Goal: Transaction & Acquisition: Purchase product/service

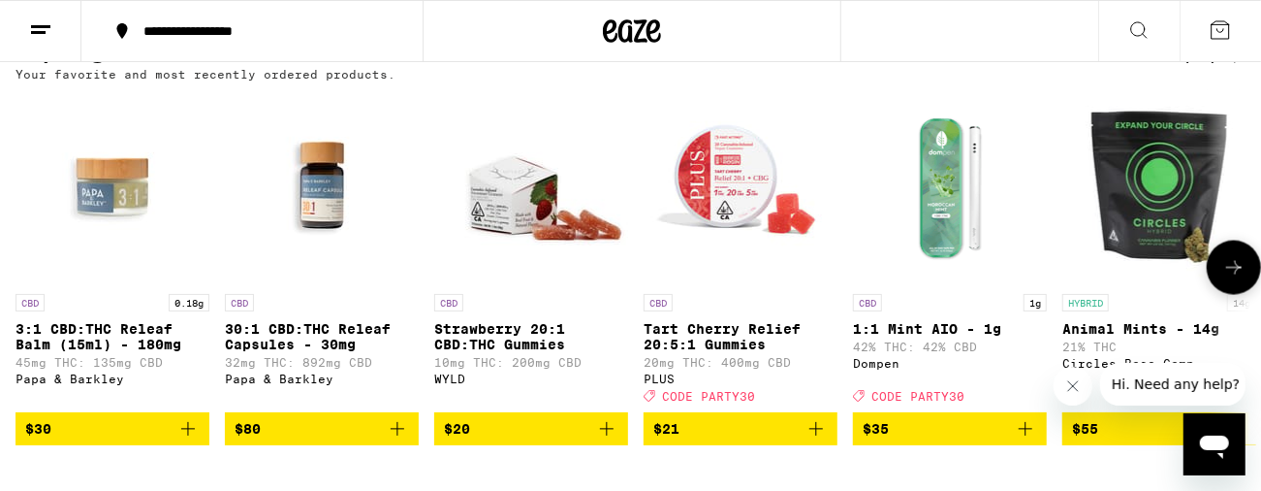
scroll to position [1688, 0]
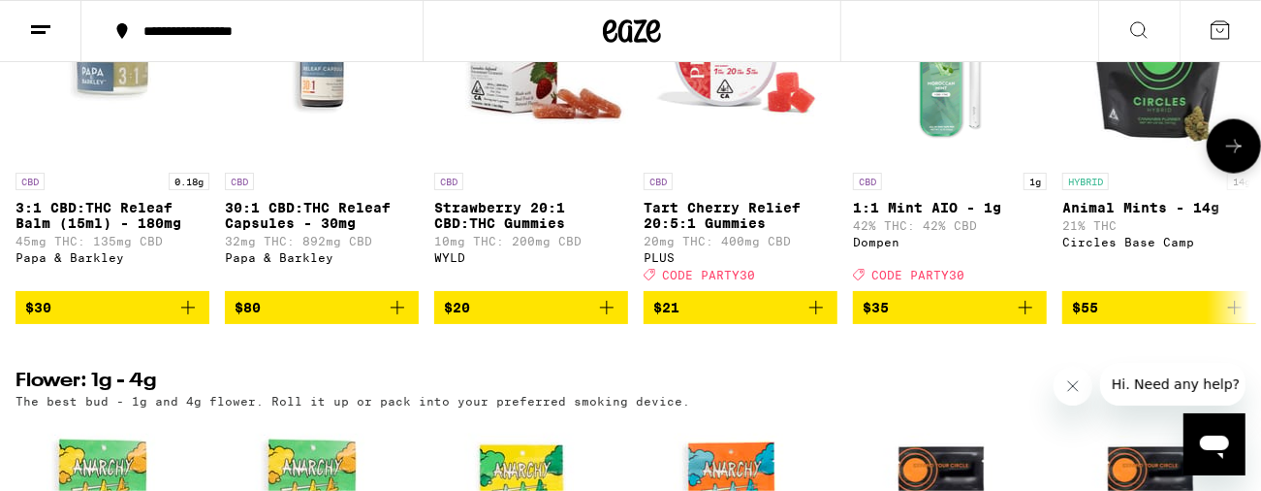
click at [819, 319] on icon "Add to bag" at bounding box center [816, 307] width 23 height 23
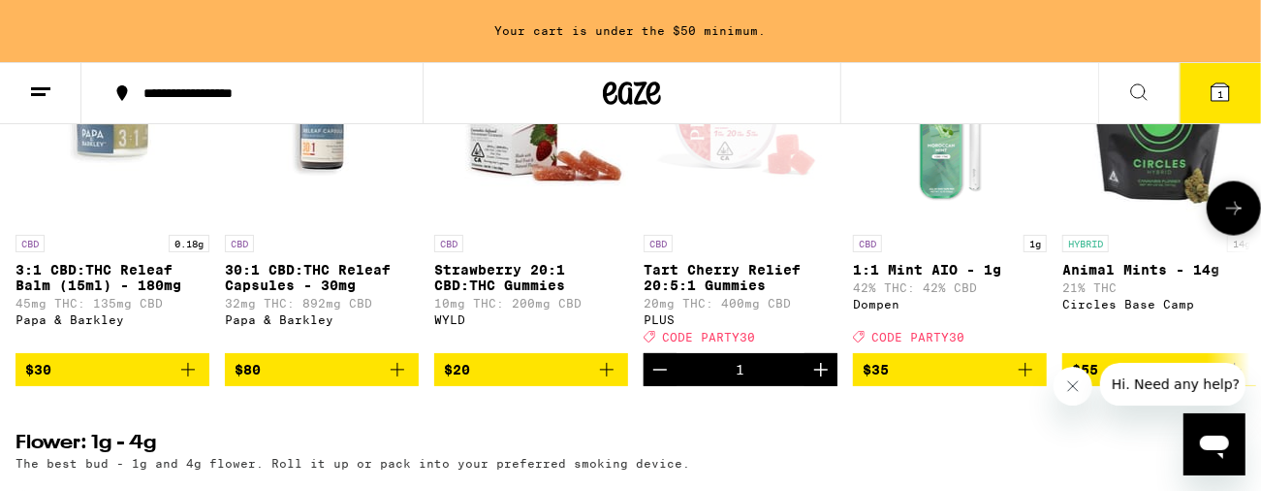
click at [818, 381] on icon "Increment" at bounding box center [821, 369] width 23 height 23
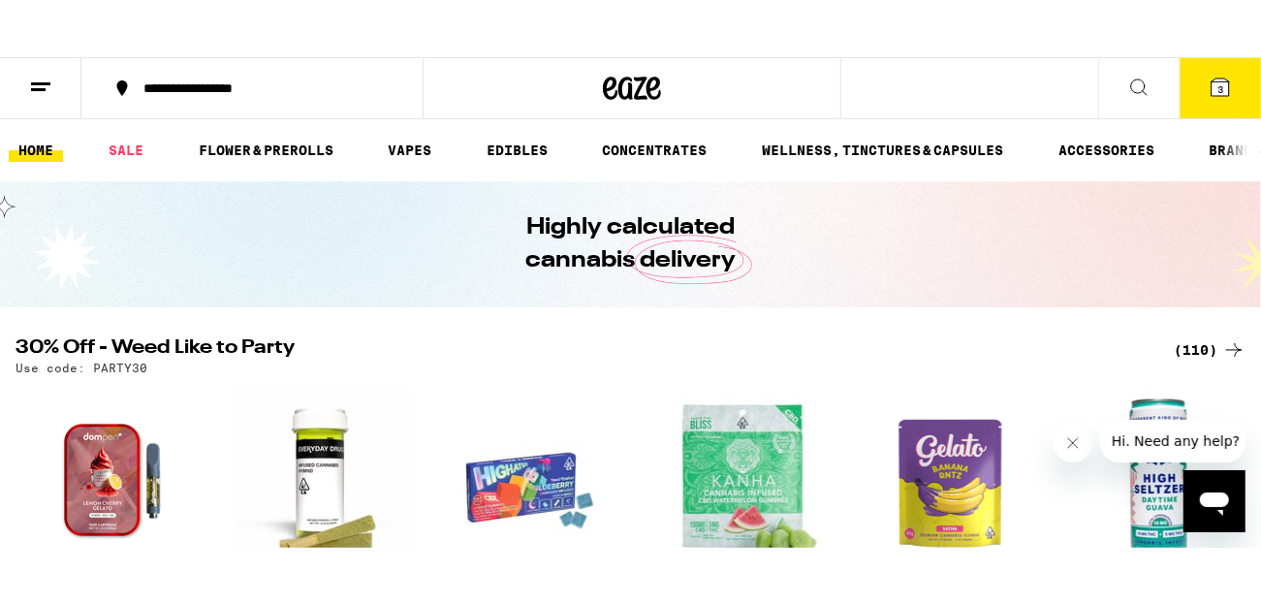
scroll to position [0, 0]
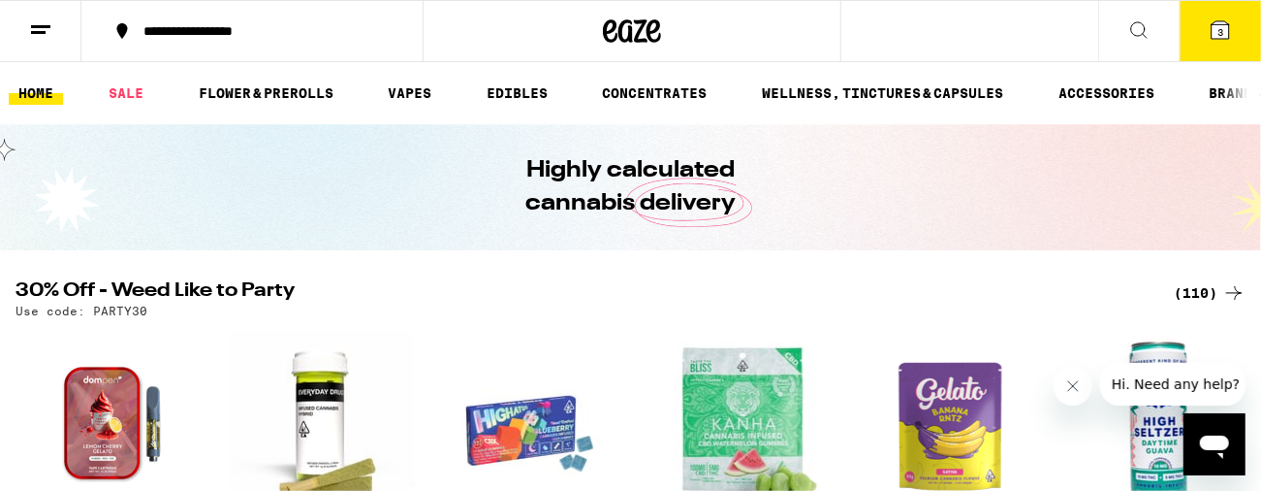
click at [1198, 302] on div "(110)" at bounding box center [1210, 292] width 72 height 23
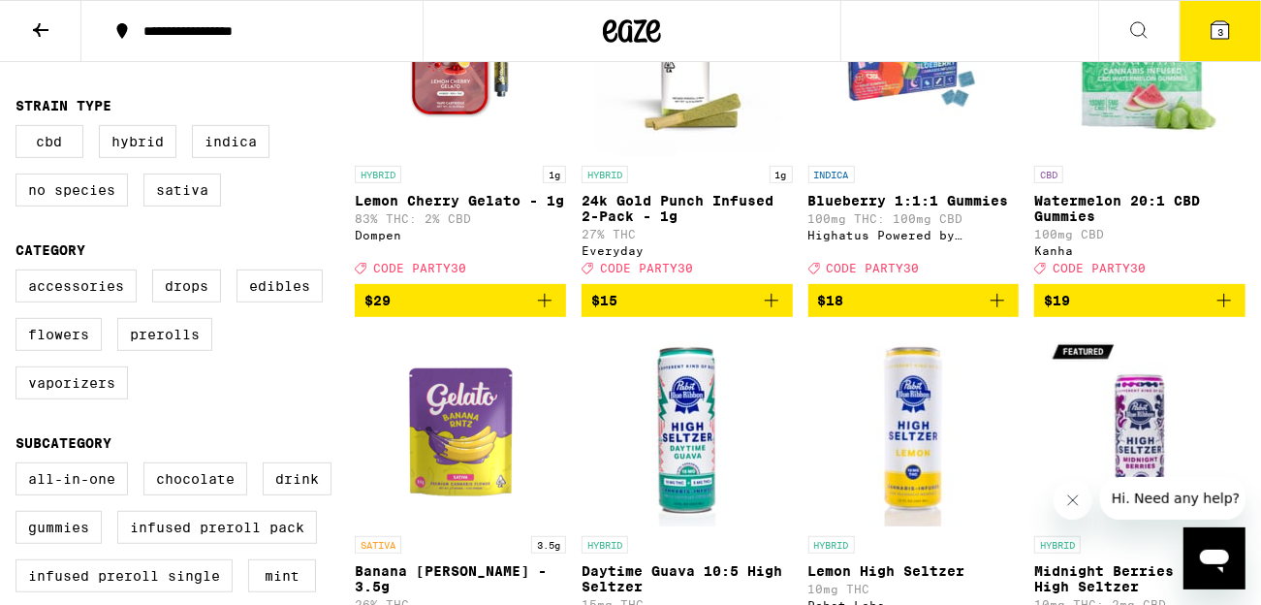
scroll to position [190, 0]
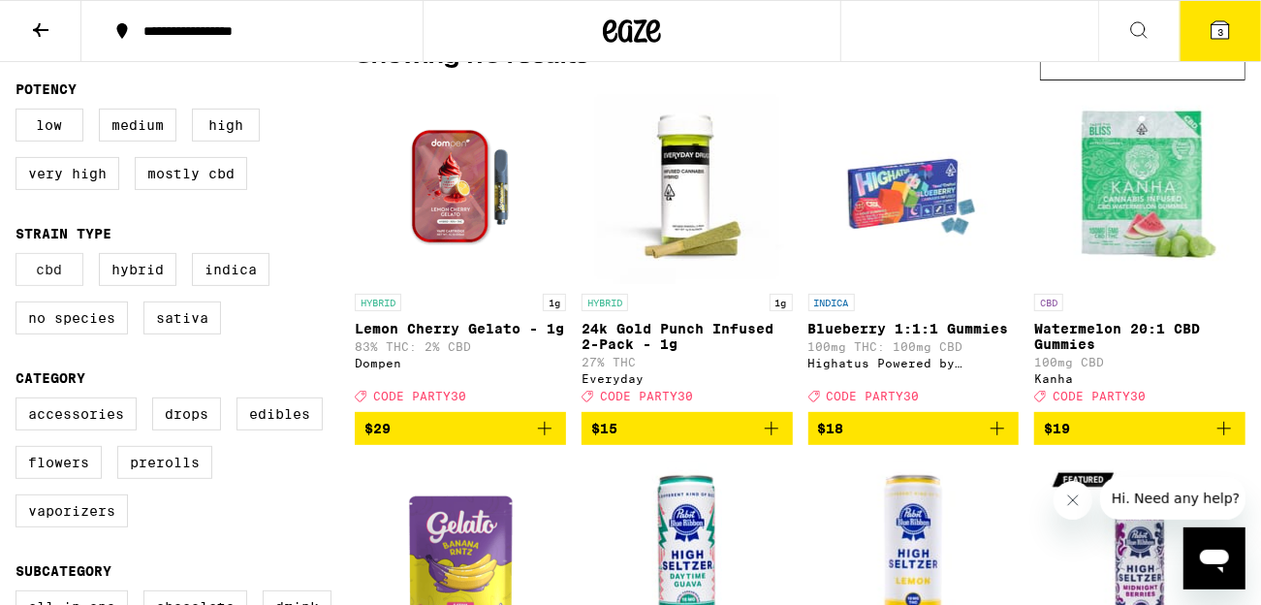
click at [25, 271] on label "CBD" at bounding box center [50, 269] width 68 height 33
click at [20, 257] on input "CBD" at bounding box center [19, 256] width 1 height 1
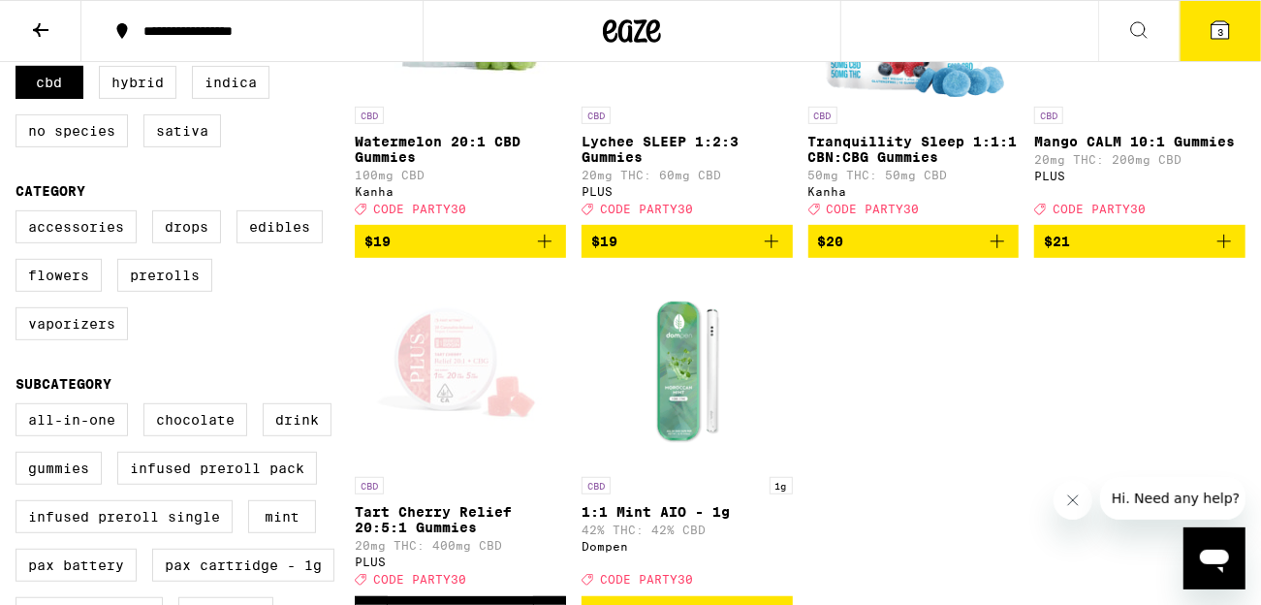
scroll to position [568, 0]
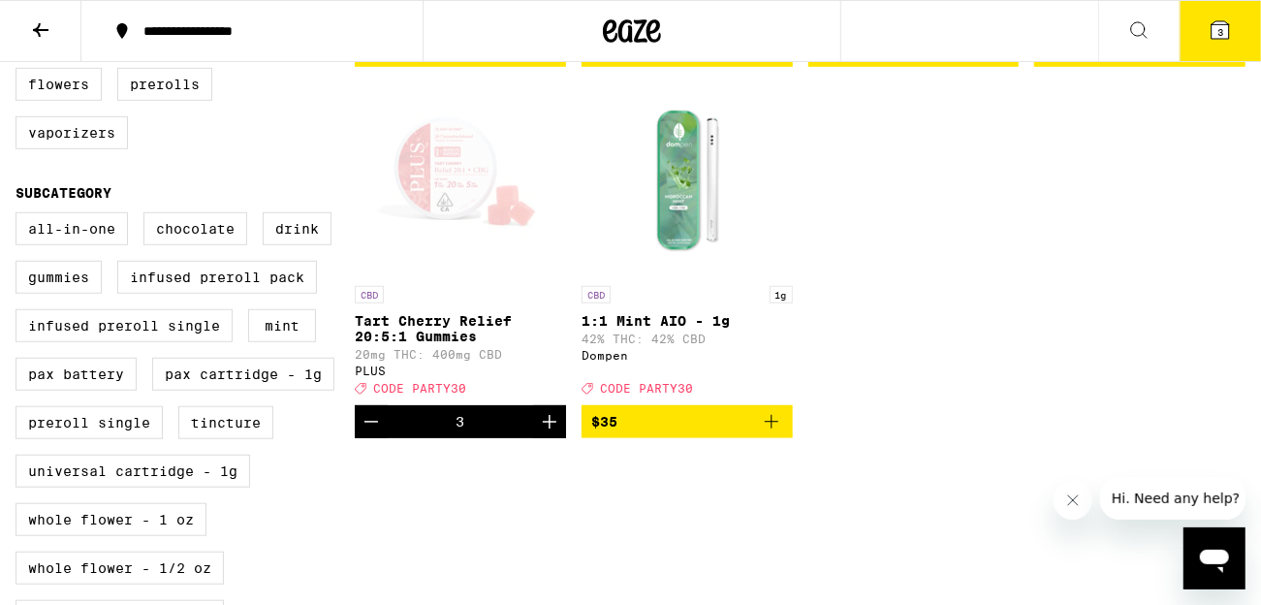
click at [684, 433] on span "$35" at bounding box center [687, 421] width 192 height 23
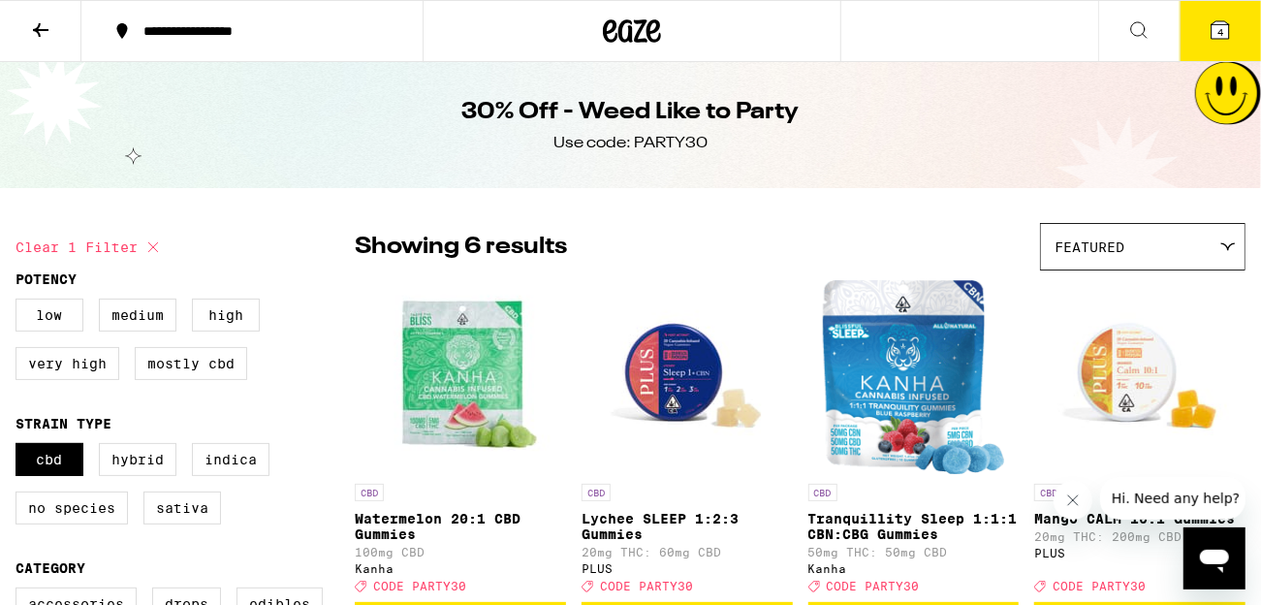
scroll to position [16, 0]
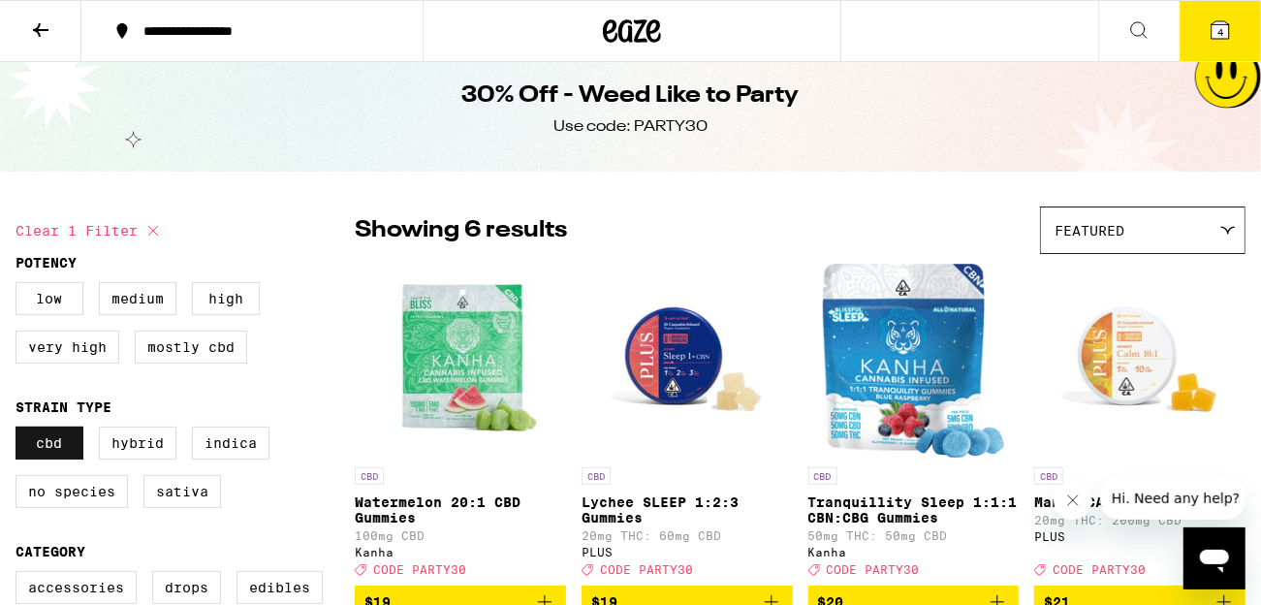
click at [36, 441] on label "CBD" at bounding box center [50, 443] width 68 height 33
click at [20, 430] on input "CBD" at bounding box center [19, 429] width 1 height 1
checkbox input "false"
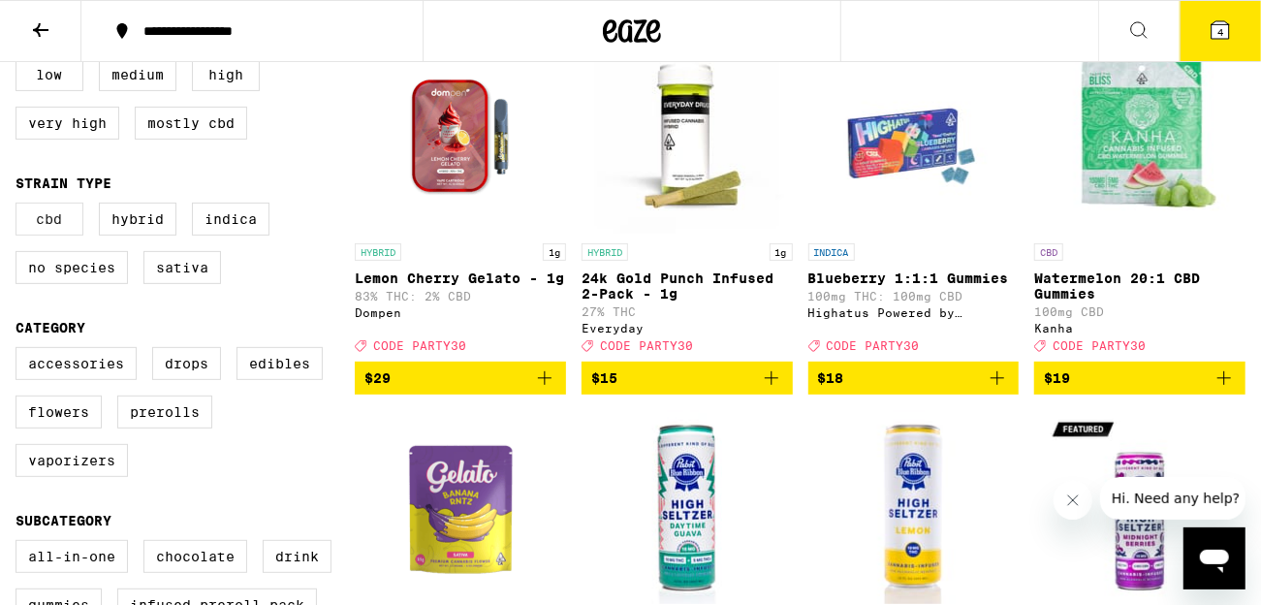
scroll to position [257, 0]
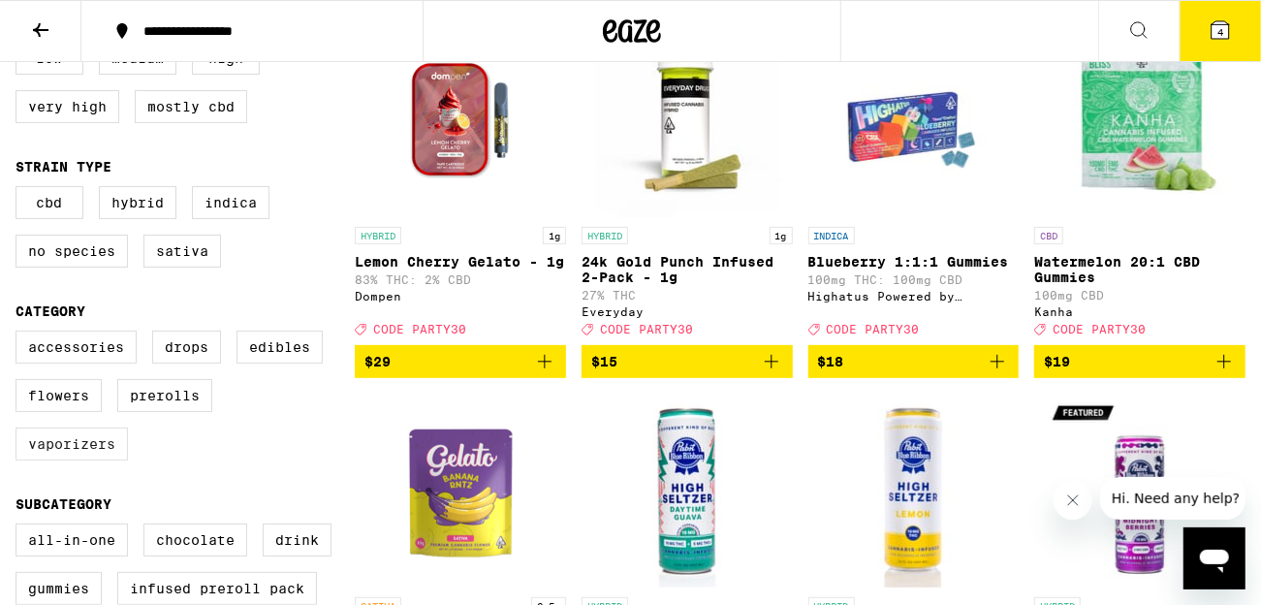
click at [48, 457] on label "Vaporizers" at bounding box center [72, 444] width 112 height 33
click at [20, 334] on input "Vaporizers" at bounding box center [19, 334] width 1 height 1
checkbox input "true"
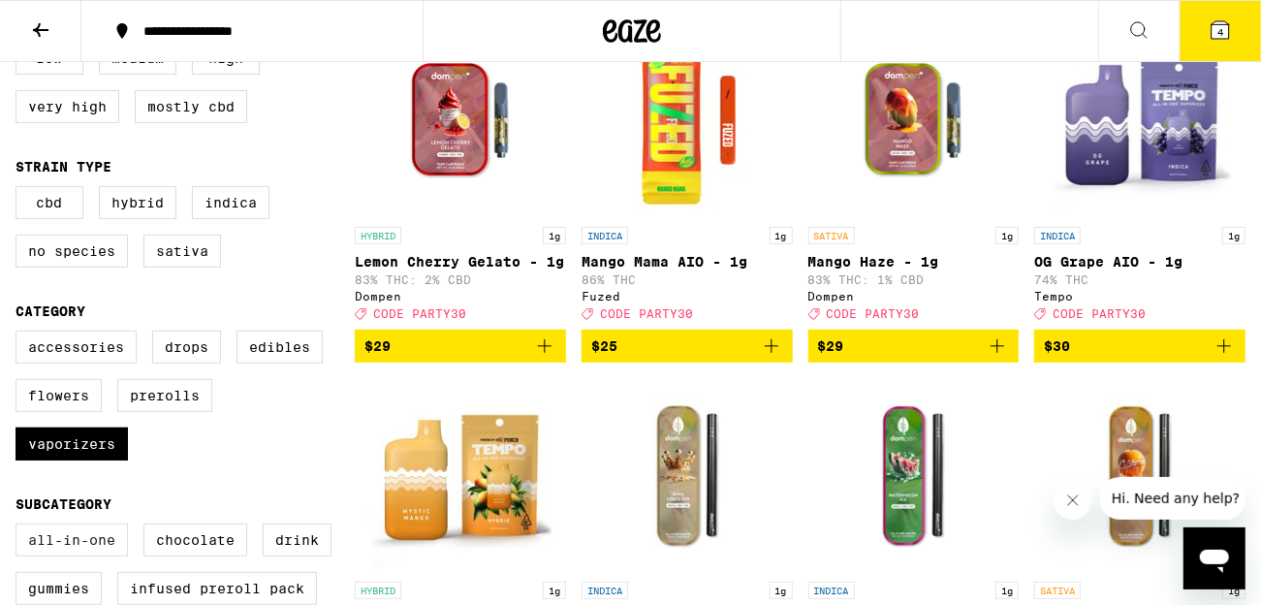
click at [37, 490] on label "All-In-One" at bounding box center [72, 540] width 112 height 33
click at [20, 490] on input "All-In-One" at bounding box center [19, 526] width 1 height 1
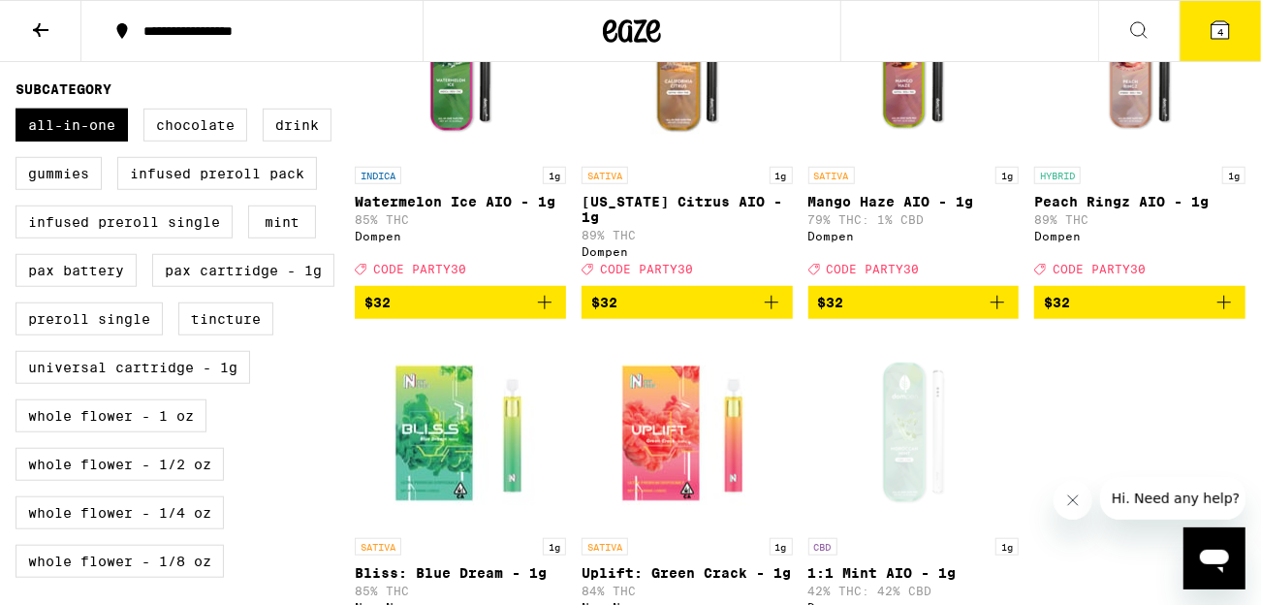
scroll to position [853, 0]
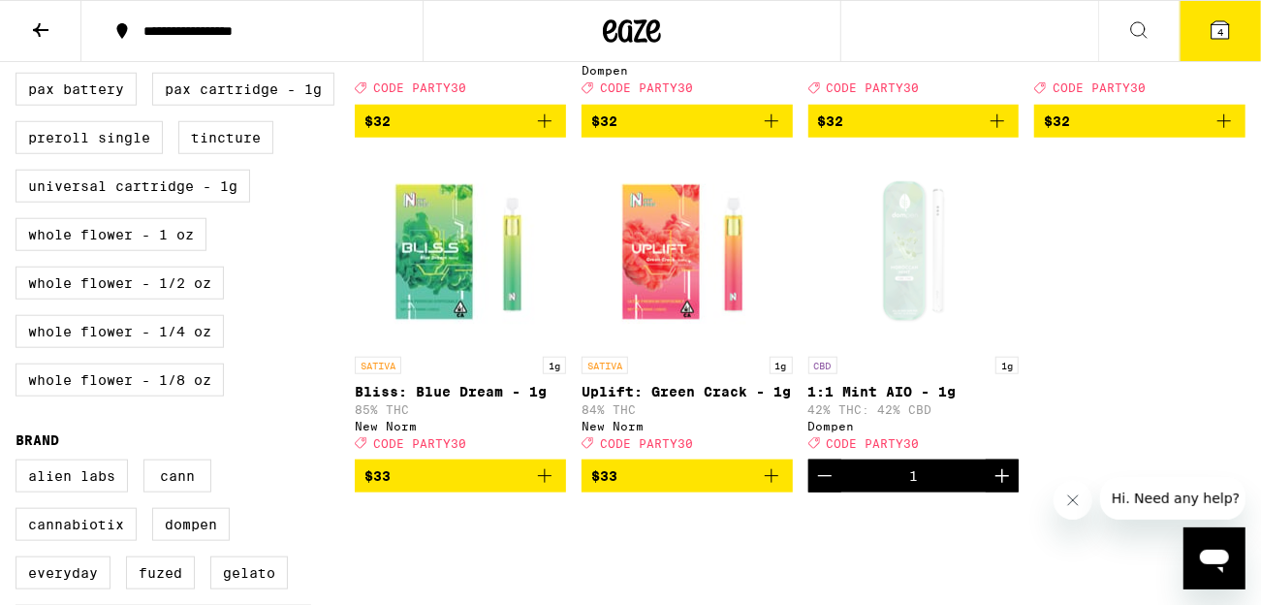
click at [497, 488] on span "$33" at bounding box center [461, 475] width 192 height 23
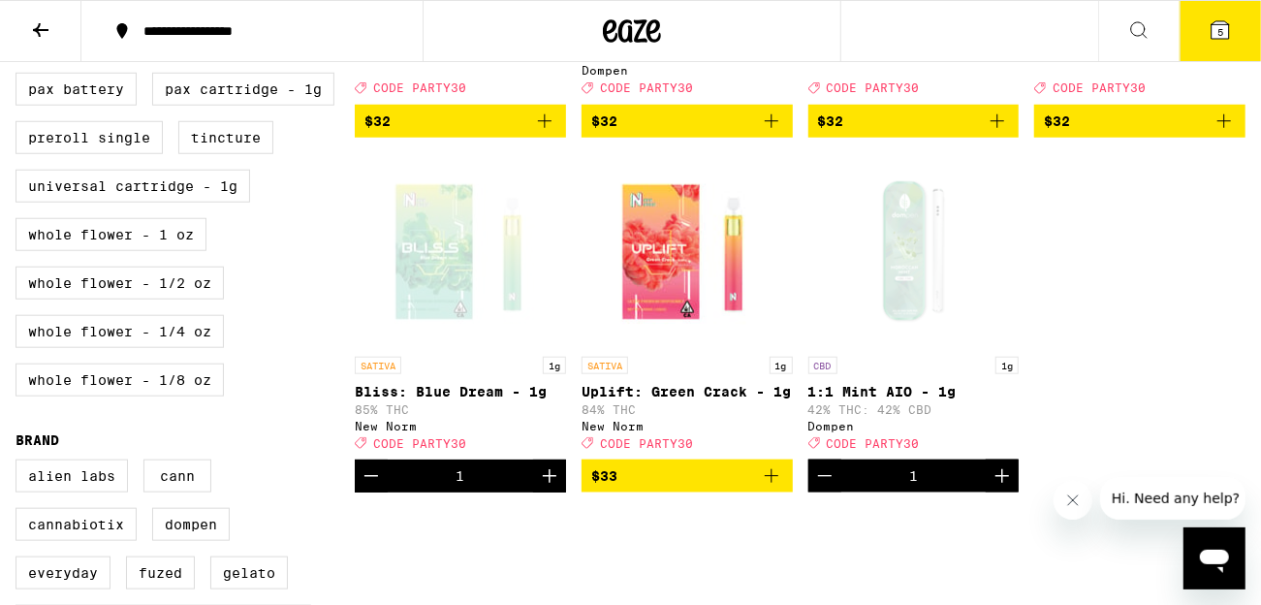
click at [443, 299] on div "Open page for Bliss: Blue Dream - 1g from New Norm" at bounding box center [461, 250] width 194 height 194
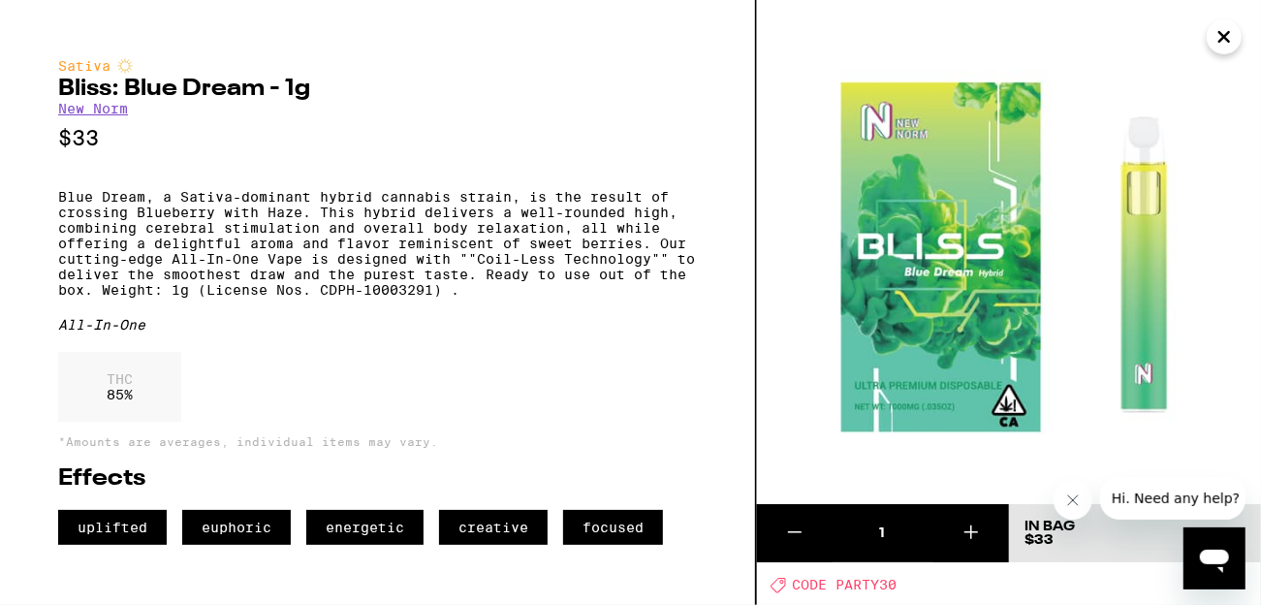
click at [1225, 36] on icon "Close" at bounding box center [1225, 37] width 10 height 10
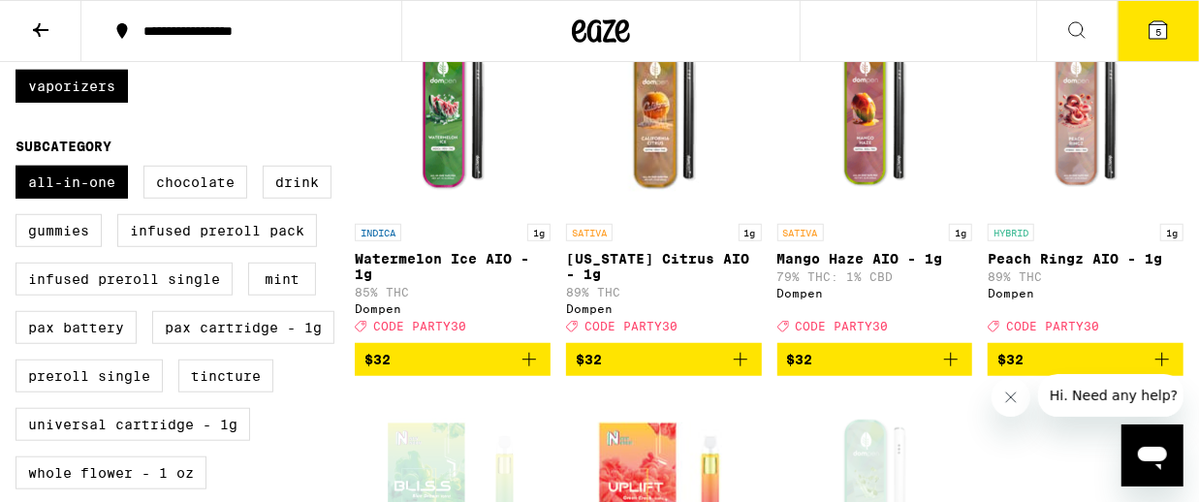
scroll to position [574, 0]
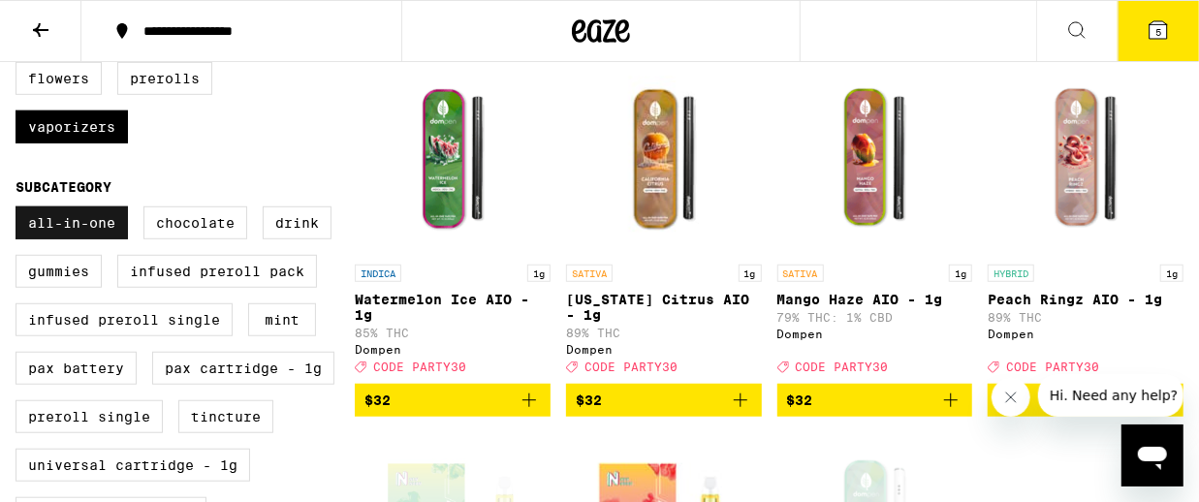
click at [74, 239] on label "All-In-One" at bounding box center [72, 223] width 112 height 33
click at [20, 210] on input "All-In-One" at bounding box center [19, 209] width 1 height 1
checkbox input "false"
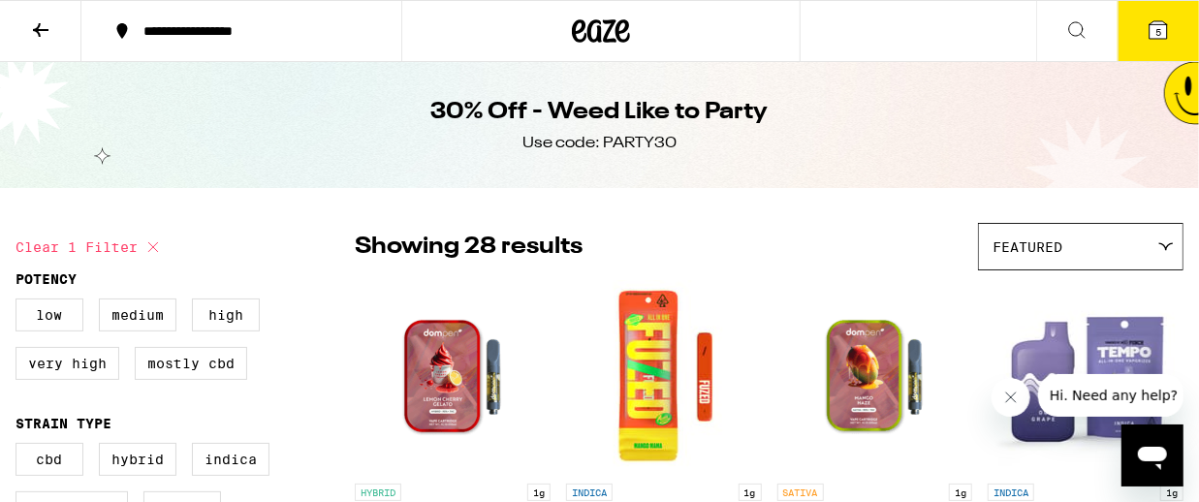
click at [151, 245] on icon at bounding box center [153, 247] width 10 height 10
checkbox input "false"
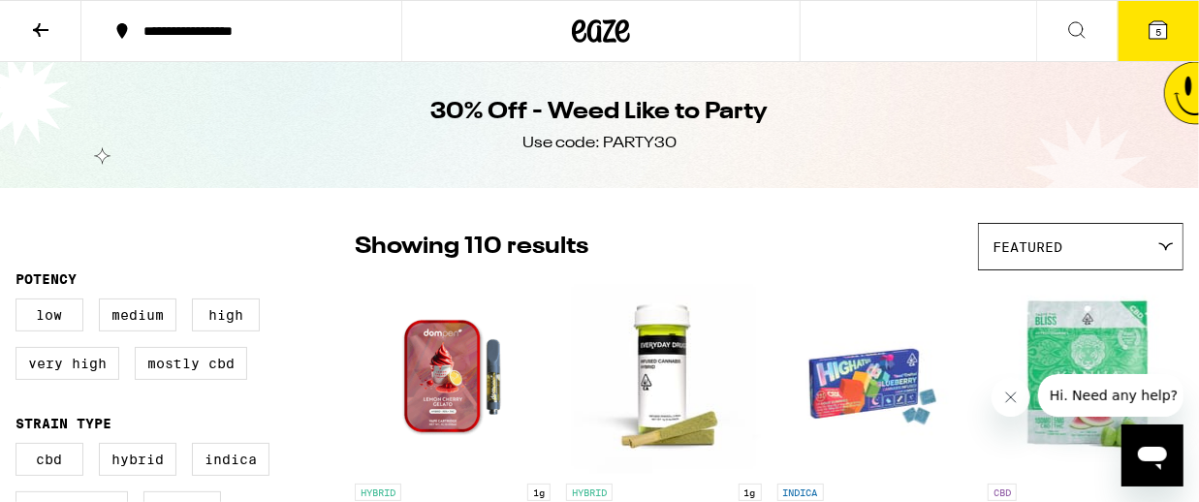
click at [40, 37] on icon at bounding box center [40, 29] width 23 height 23
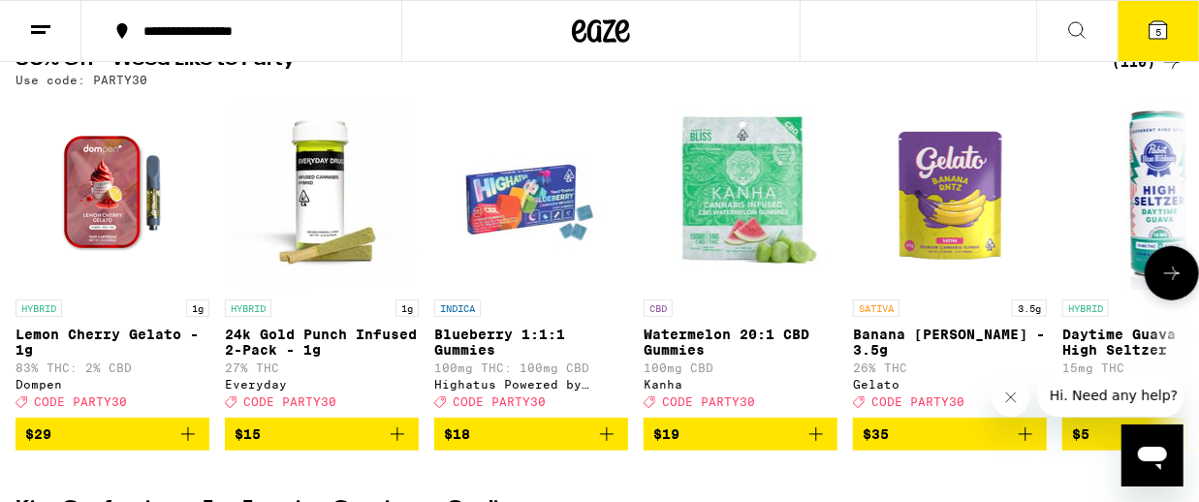
scroll to position [301, 0]
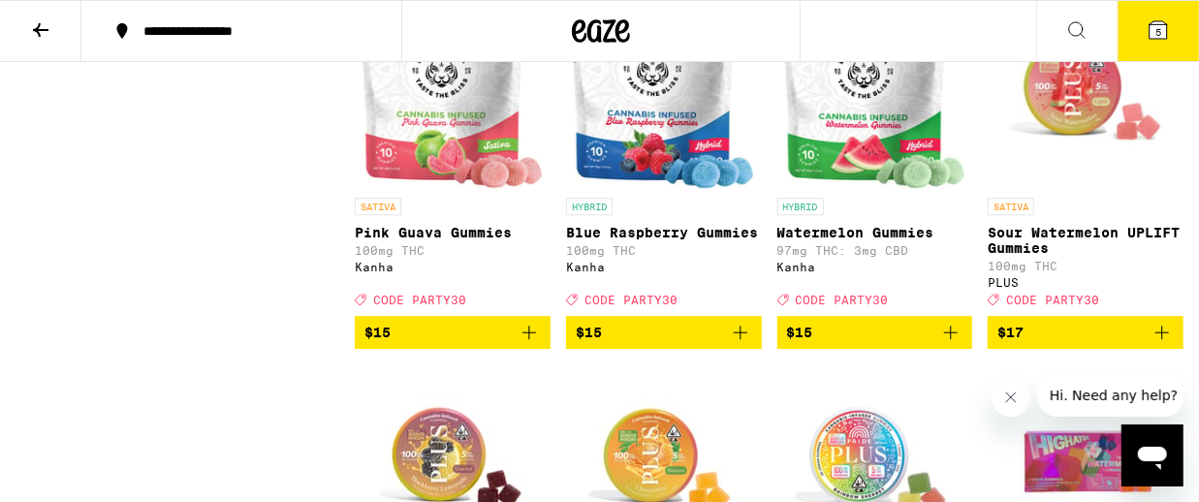
scroll to position [2115, 0]
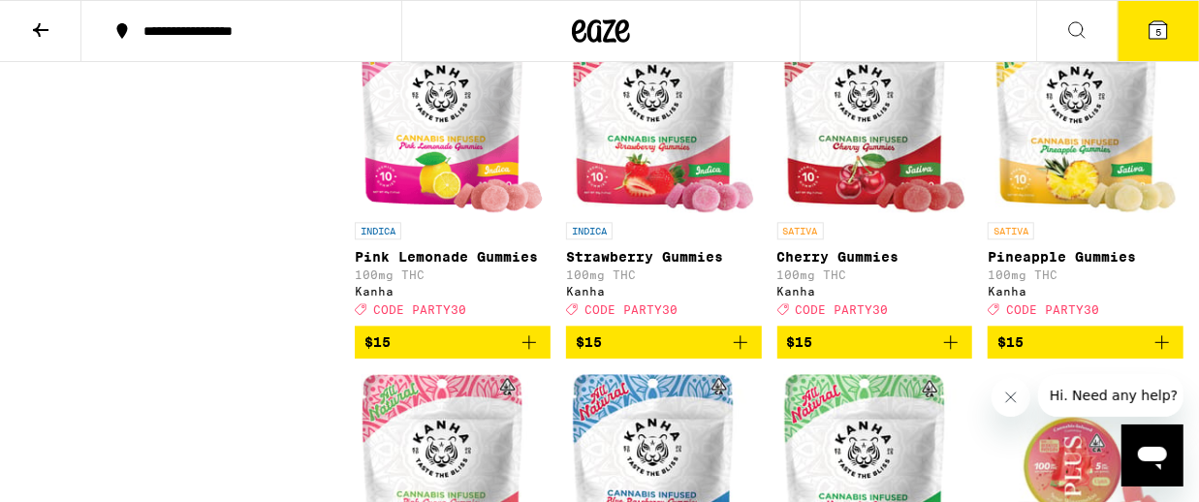
click at [1157, 32] on span "5" at bounding box center [1159, 32] width 6 height 12
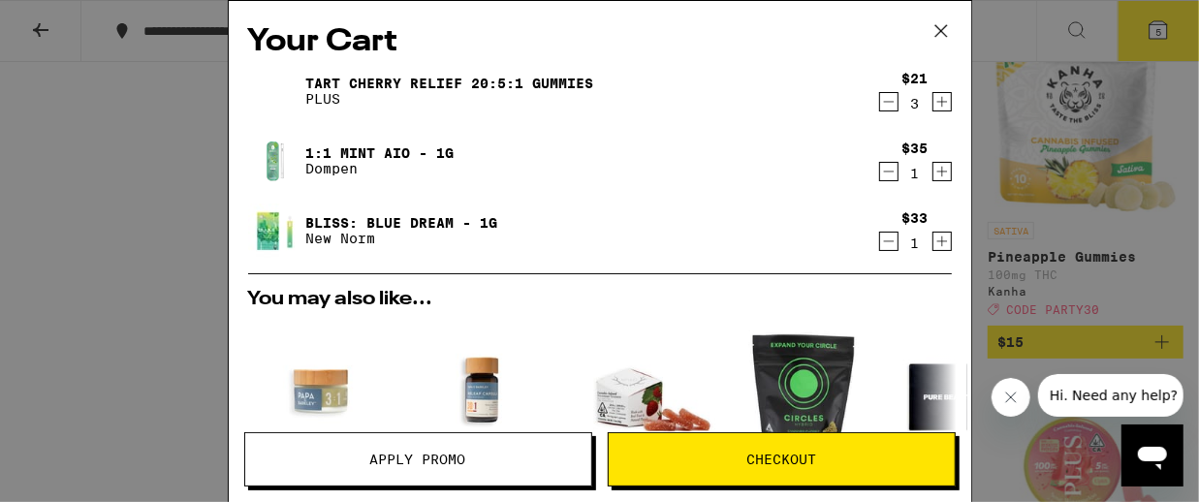
click at [943, 245] on icon "Increment" at bounding box center [942, 241] width 17 height 23
click at [944, 172] on icon "Increment" at bounding box center [942, 171] width 17 height 23
click at [946, 106] on icon "Increment" at bounding box center [942, 101] width 17 height 23
click at [888, 164] on icon "Decrement" at bounding box center [888, 171] width 17 height 23
click at [943, 32] on icon at bounding box center [941, 30] width 29 height 29
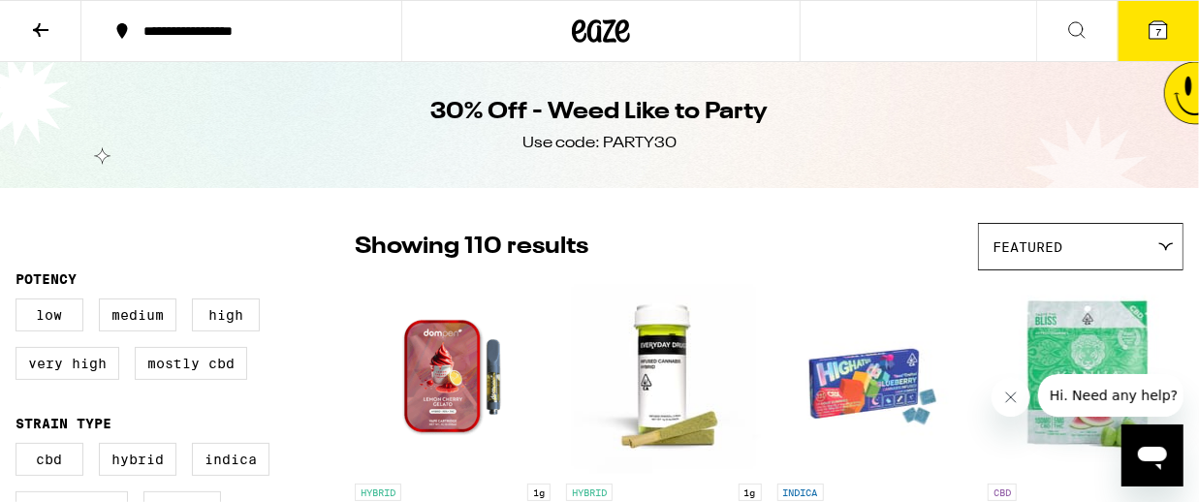
click at [628, 141] on div "Use code: PARTY30" at bounding box center [600, 143] width 154 height 21
copy div "PARTY30"
click at [1163, 21] on icon at bounding box center [1158, 29] width 17 height 17
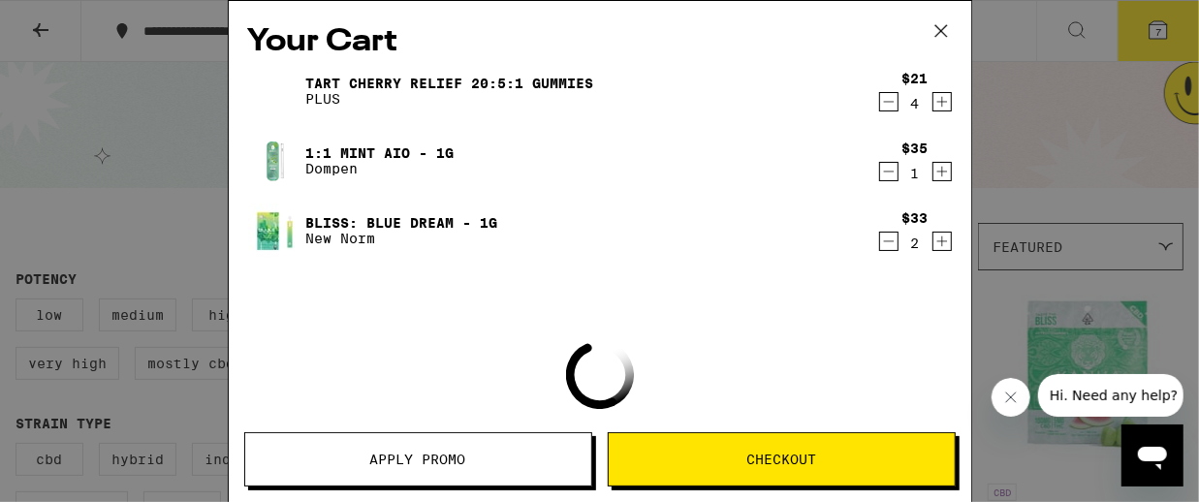
click at [438, 458] on span "Apply Promo" at bounding box center [418, 460] width 96 height 14
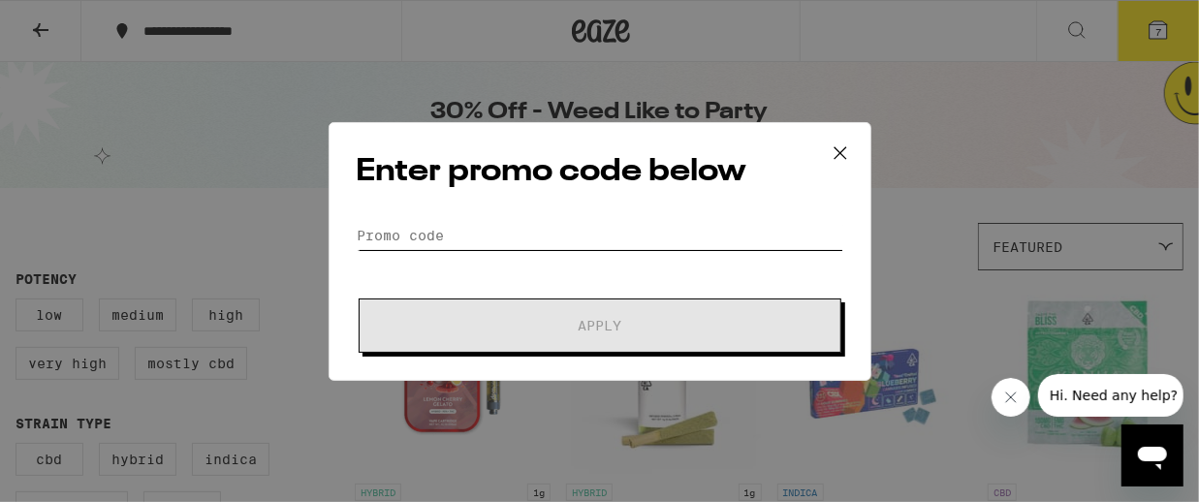
click at [527, 223] on input "Promo Code" at bounding box center [600, 235] width 487 height 29
paste input "PARTY30"
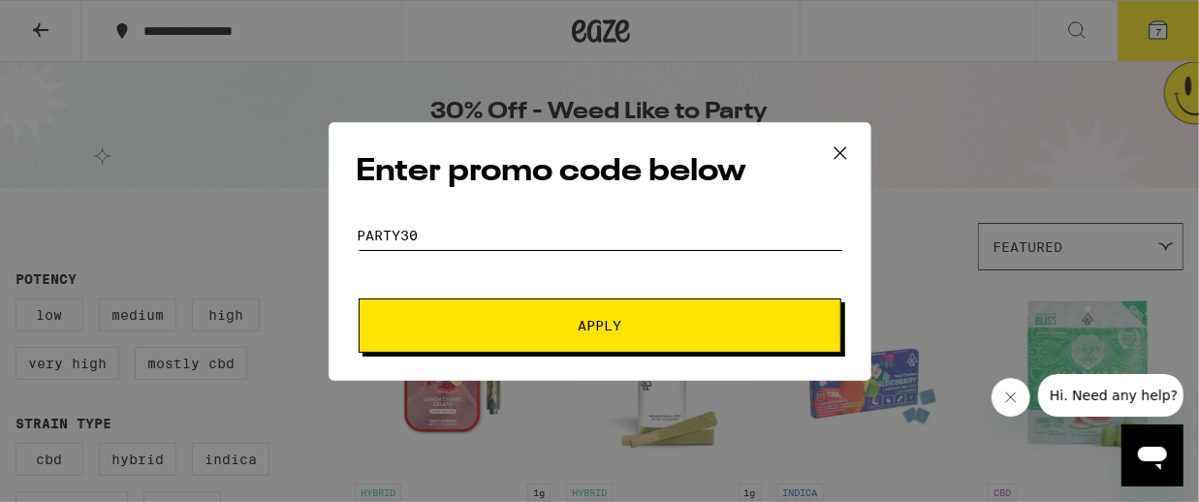
type input "PARTY30"
click at [566, 323] on span "Apply" at bounding box center [600, 326] width 349 height 14
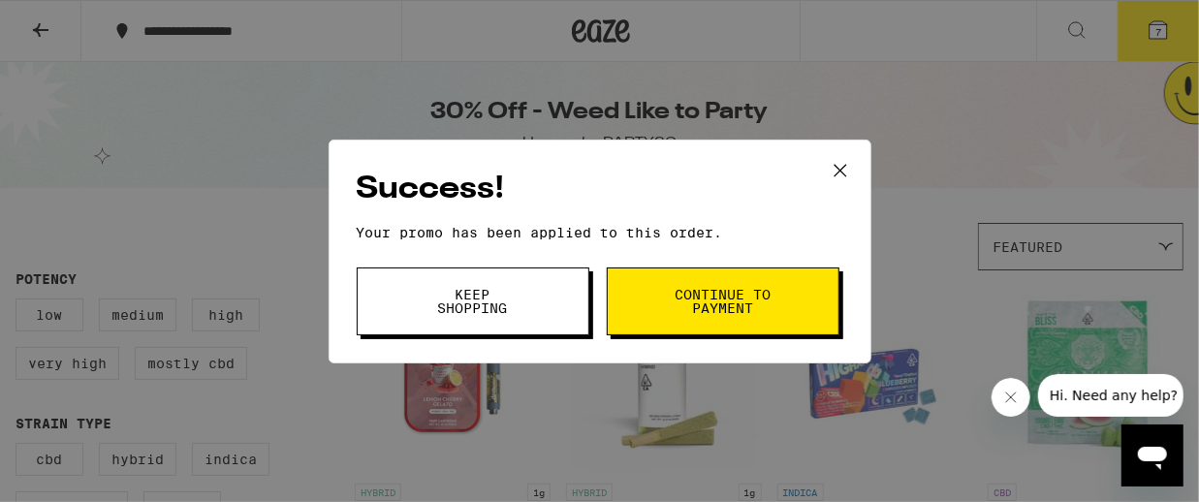
click at [747, 312] on span "Continue to payment" at bounding box center [723, 301] width 99 height 27
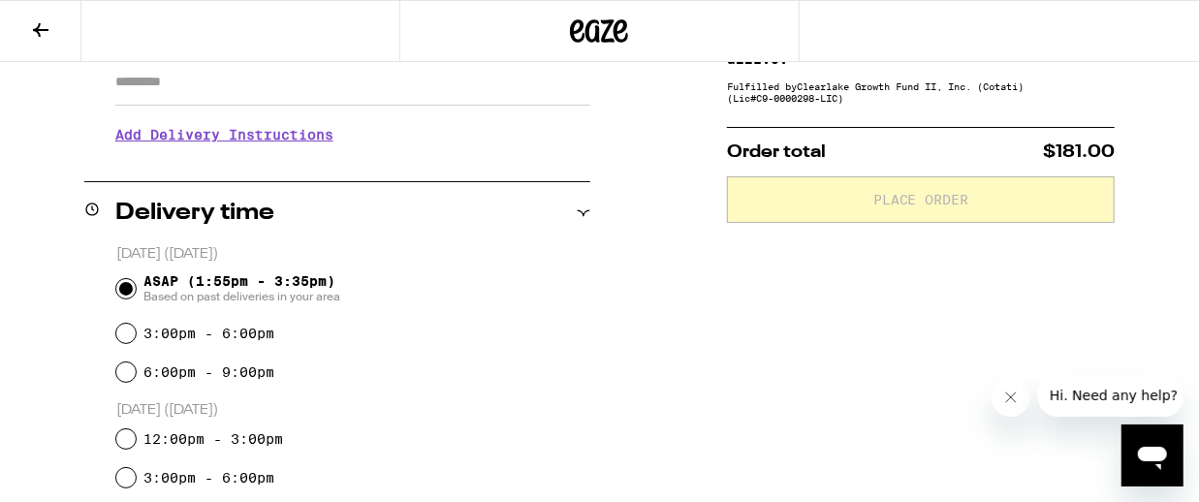
scroll to position [388, 0]
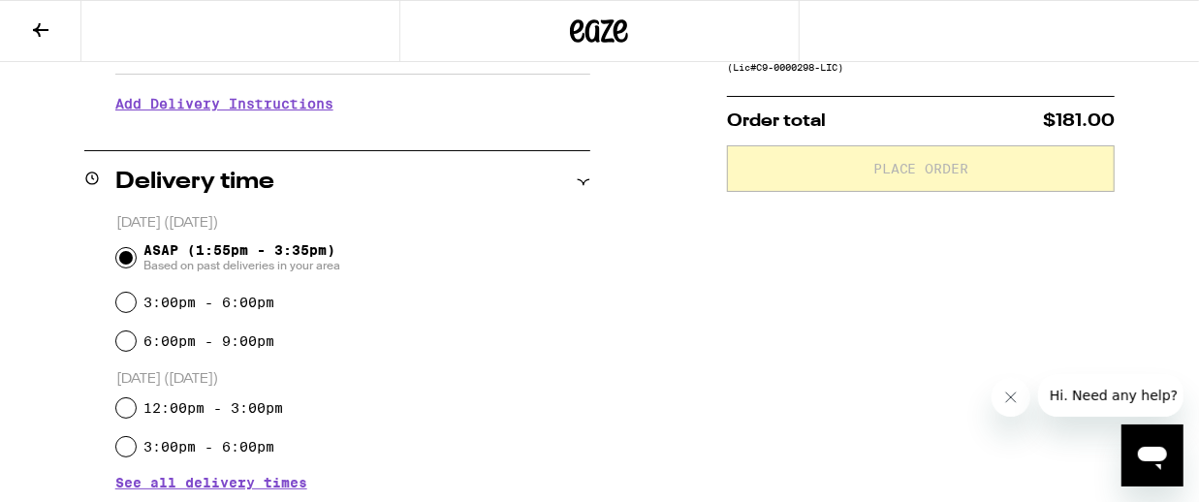
click at [121, 302] on input "3:00pm - 6:00pm" at bounding box center [125, 302] width 19 height 19
radio input "true"
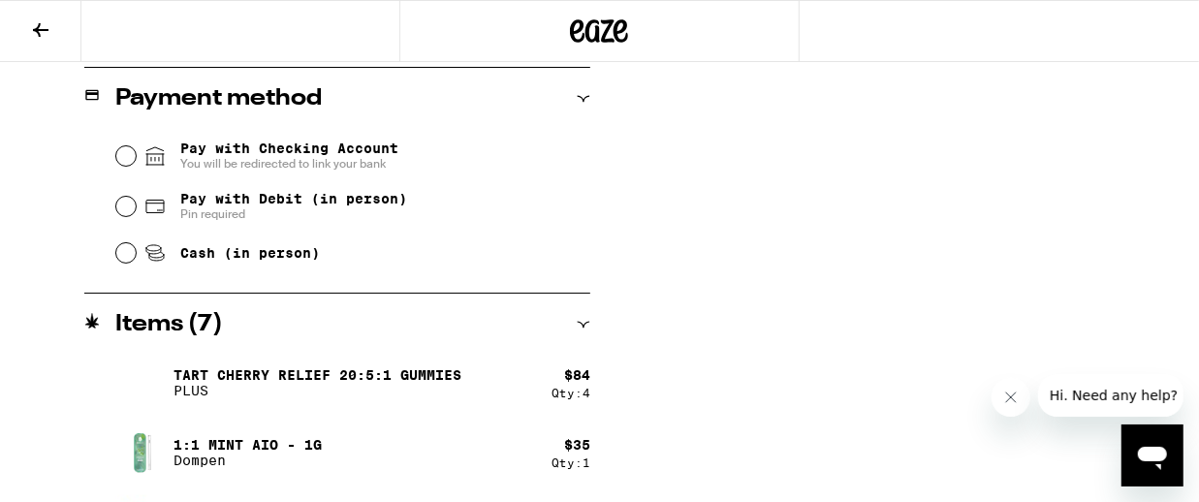
scroll to position [890, 0]
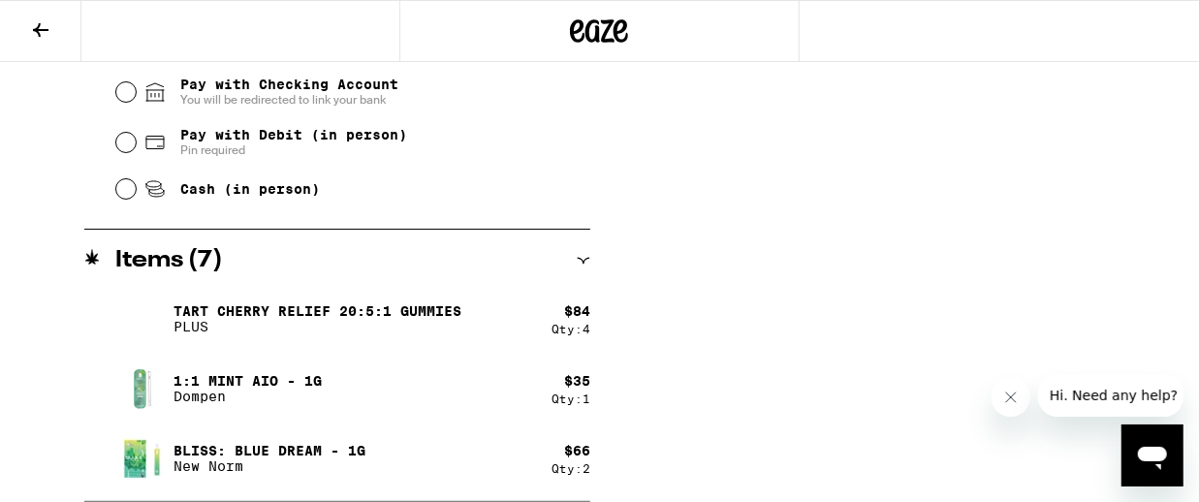
click at [124, 134] on input "Pay with Debit (in person) Pin required" at bounding box center [125, 142] width 19 height 19
radio input "true"
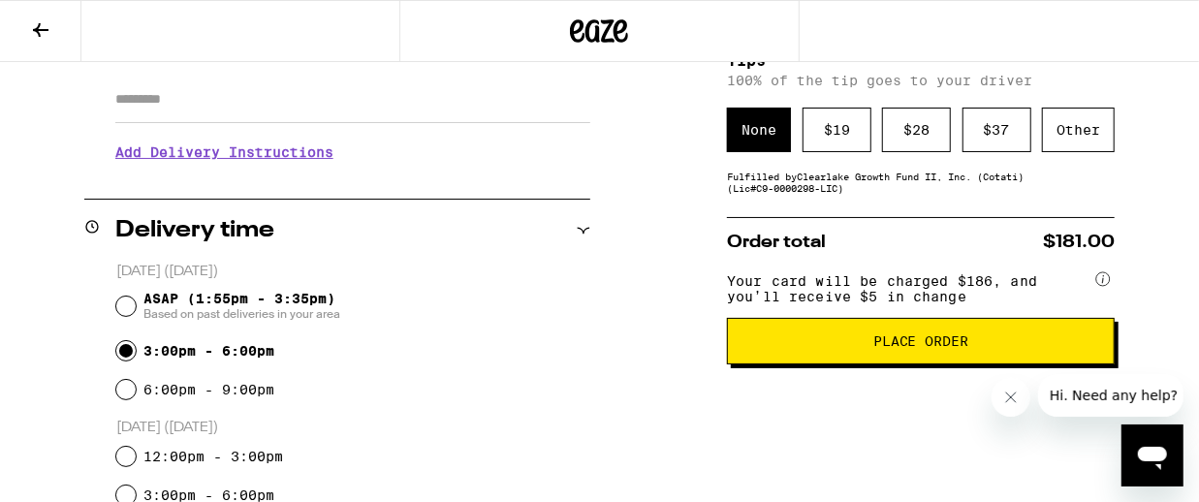
scroll to position [345, 0]
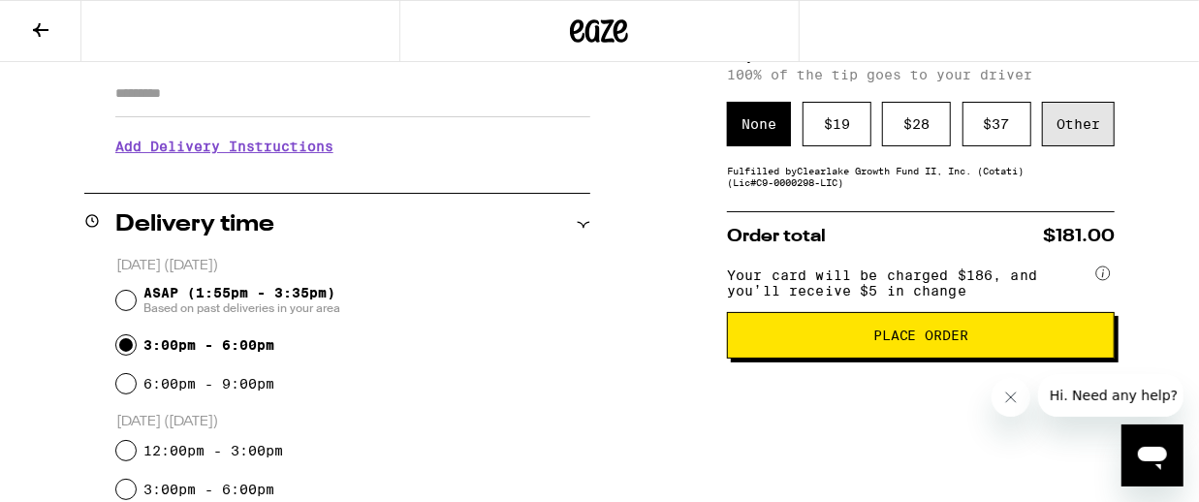
click at [1083, 129] on div "Other" at bounding box center [1078, 124] width 73 height 45
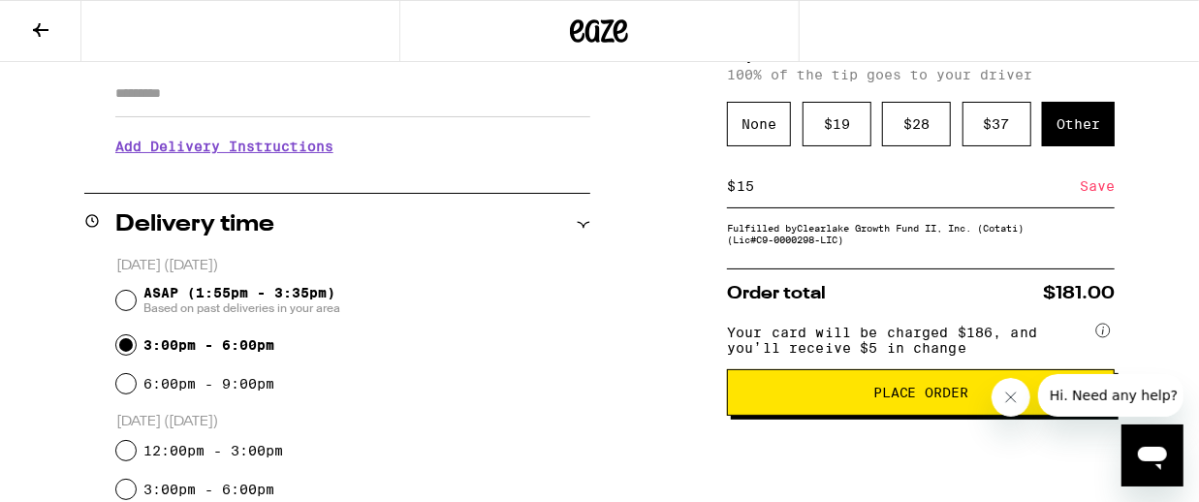
type input "15"
click at [1091, 192] on div "Save" at bounding box center [1097, 186] width 35 height 43
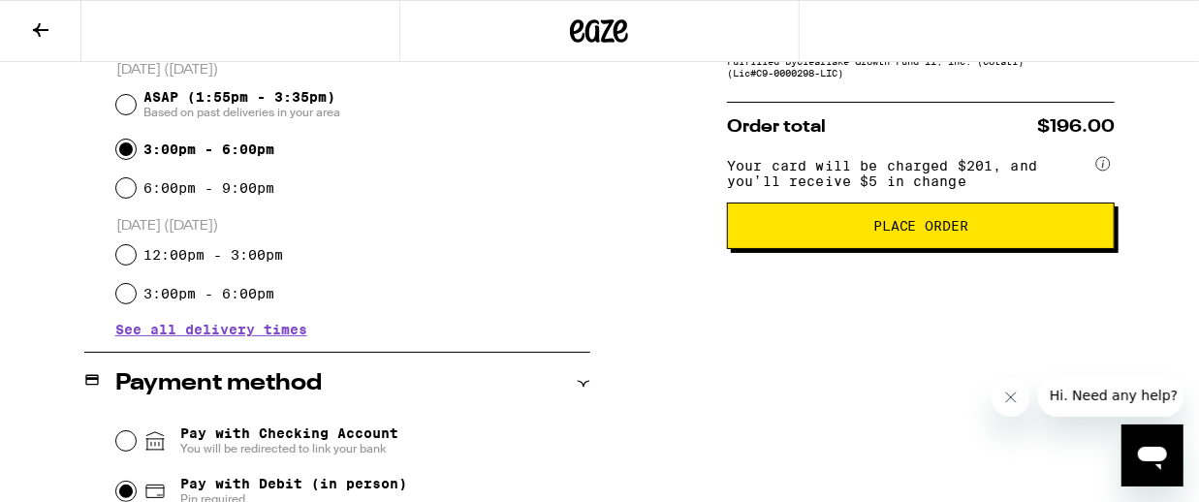
scroll to position [537, 0]
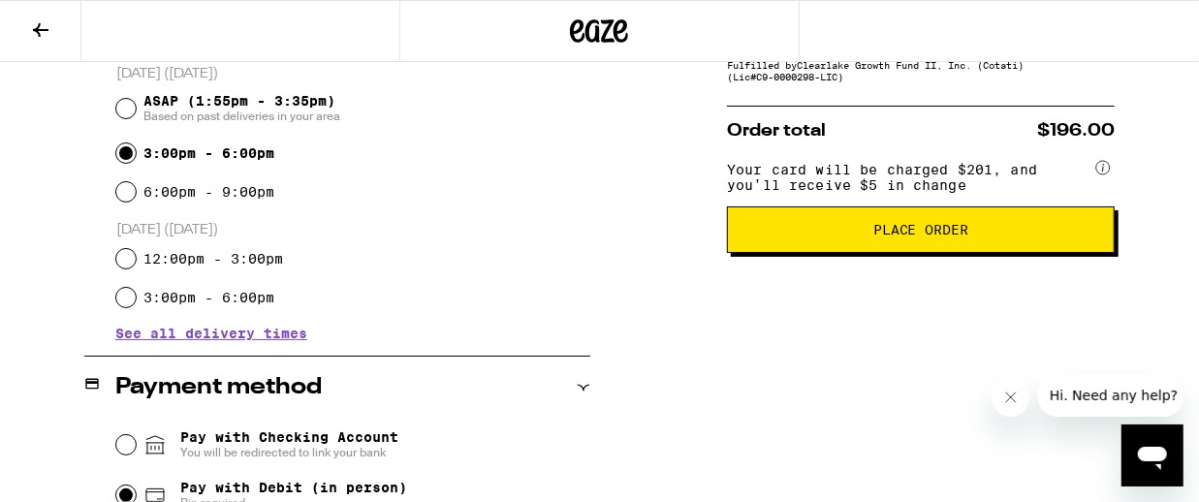
click at [125, 106] on input "ASAP (1:55pm - 3:35pm) Based on past deliveries in your area" at bounding box center [125, 108] width 19 height 19
radio input "true"
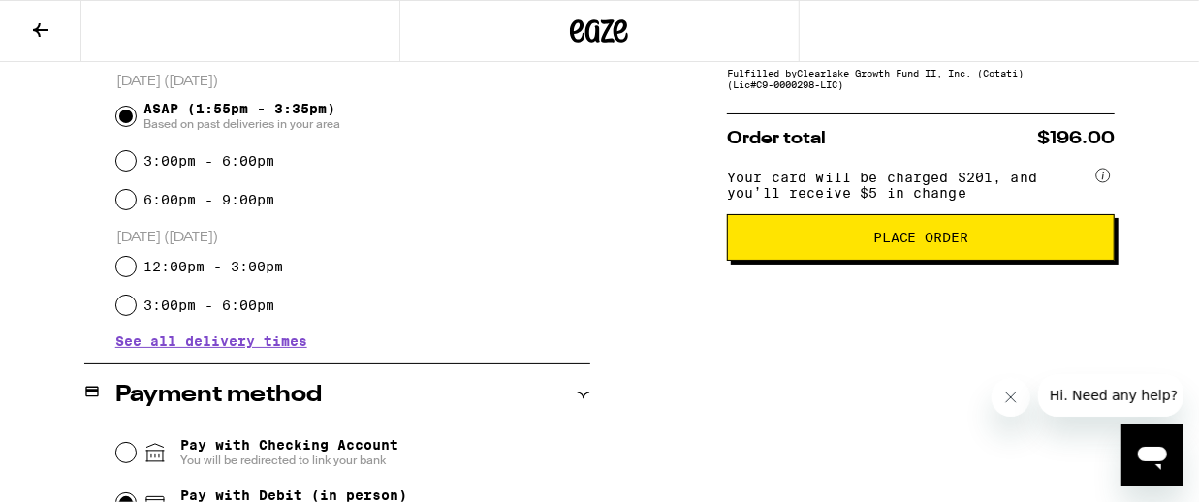
scroll to position [532, 0]
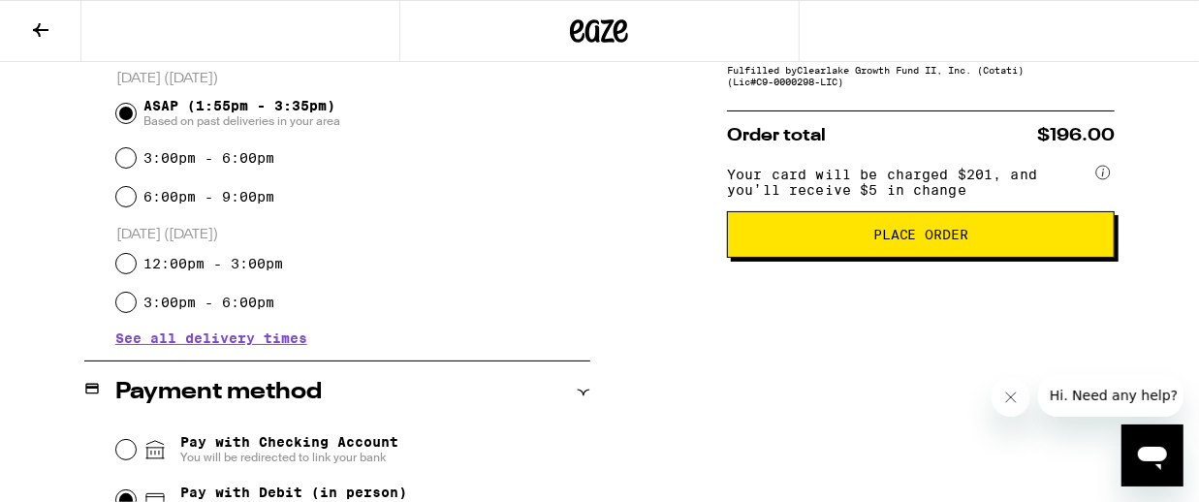
click at [889, 241] on span "Place Order" at bounding box center [922, 235] width 96 height 14
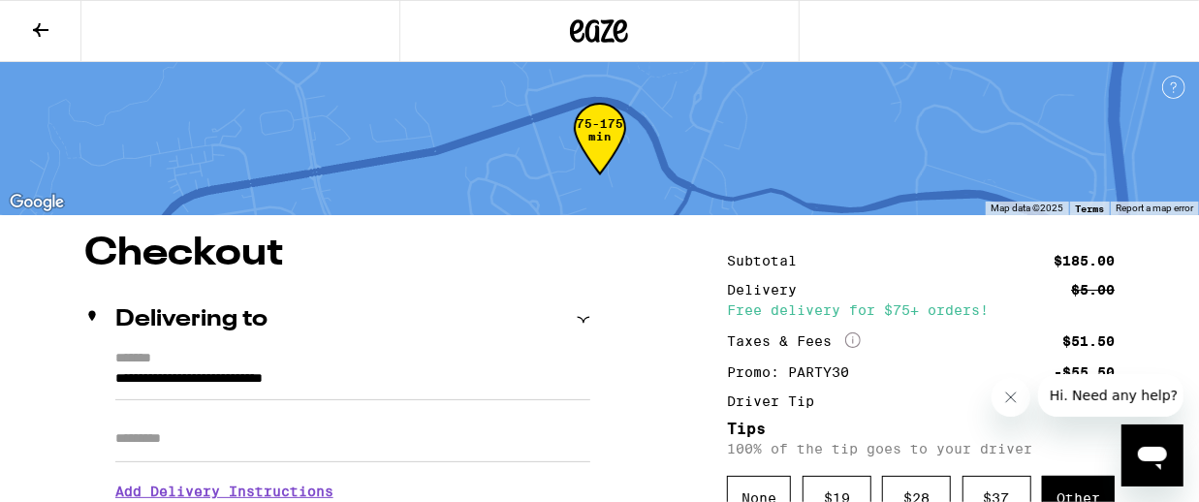
scroll to position [19, 0]
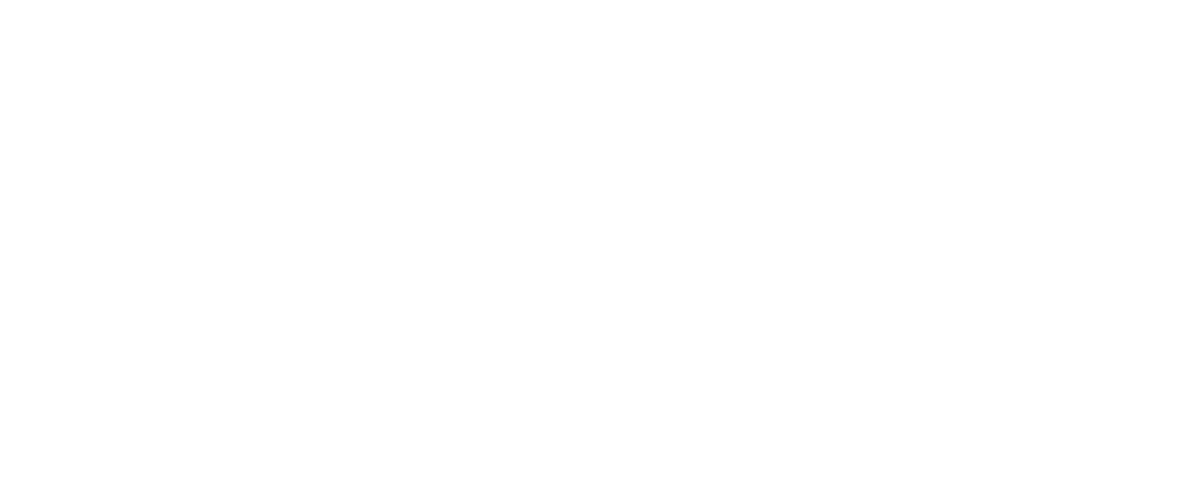
scroll to position [48, 0]
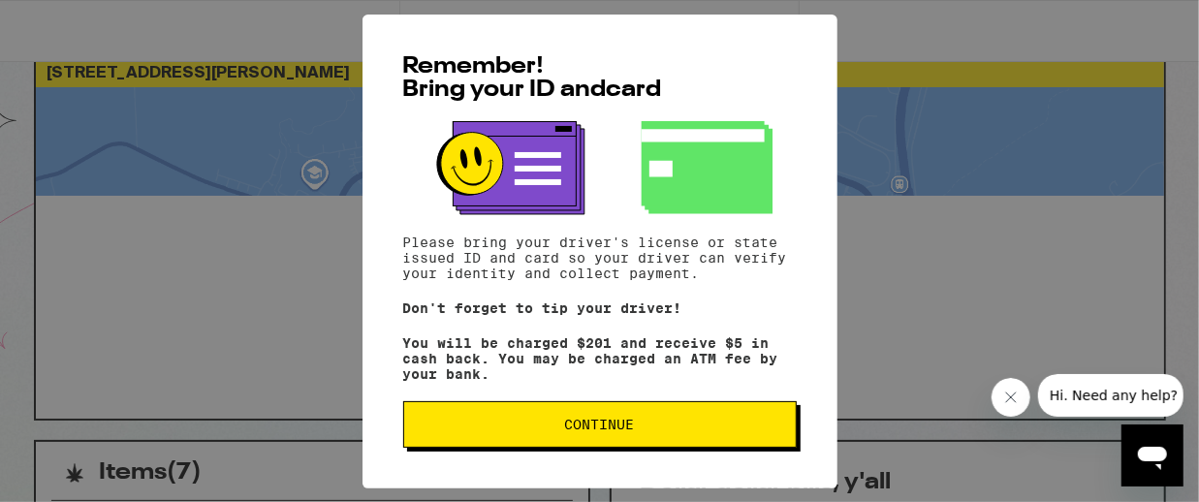
click at [632, 428] on span "Continue" at bounding box center [600, 425] width 70 height 14
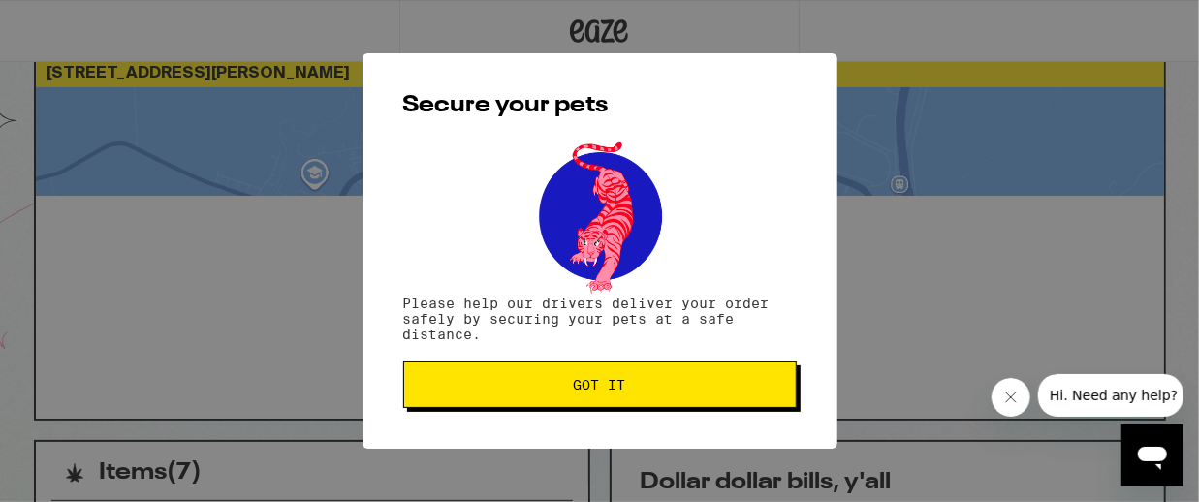
click at [615, 398] on button "Got it" at bounding box center [600, 385] width 394 height 47
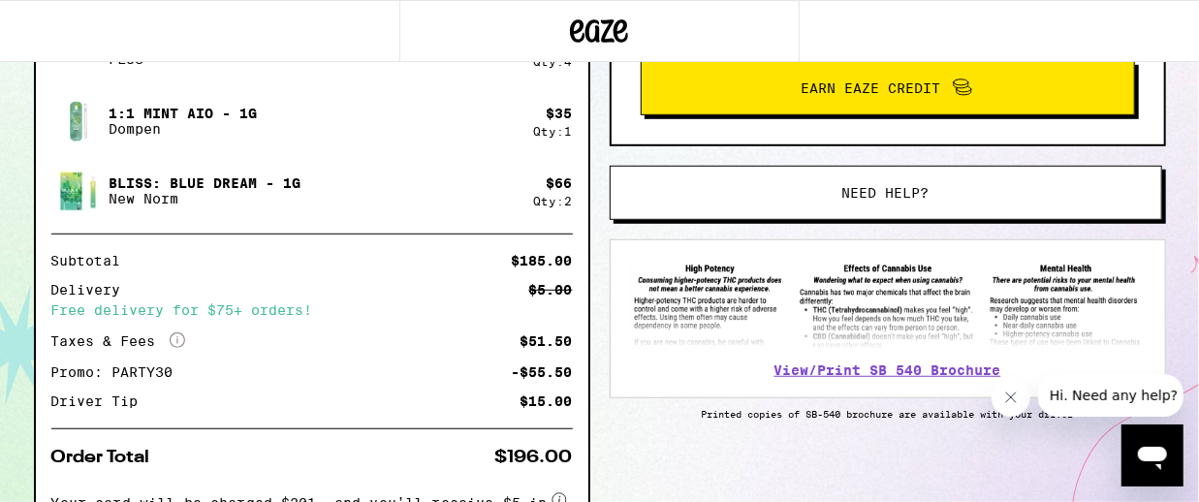
scroll to position [575, 0]
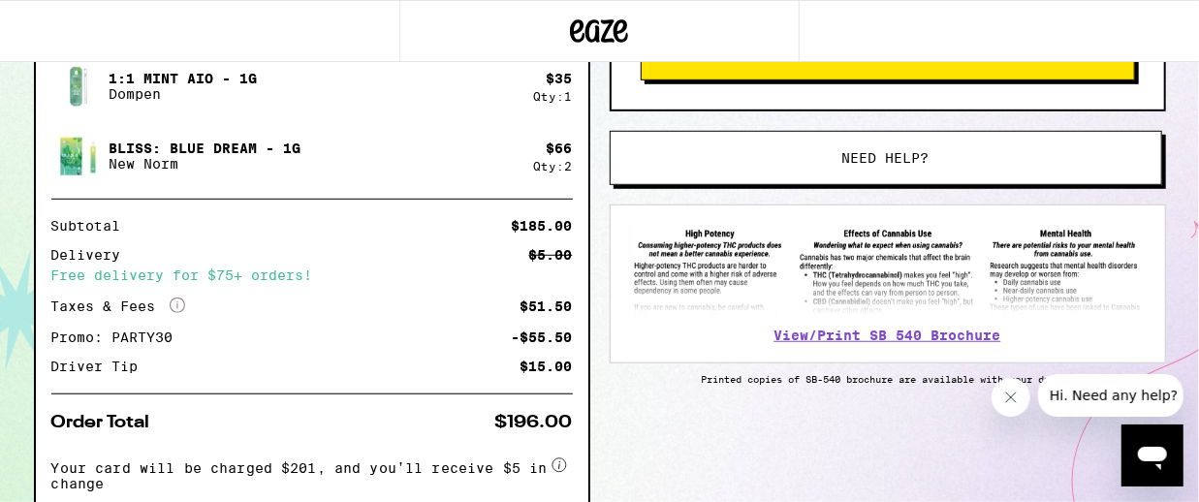
click at [231, 269] on div "Free delivery for $75+ orders!" at bounding box center [312, 276] width 522 height 14
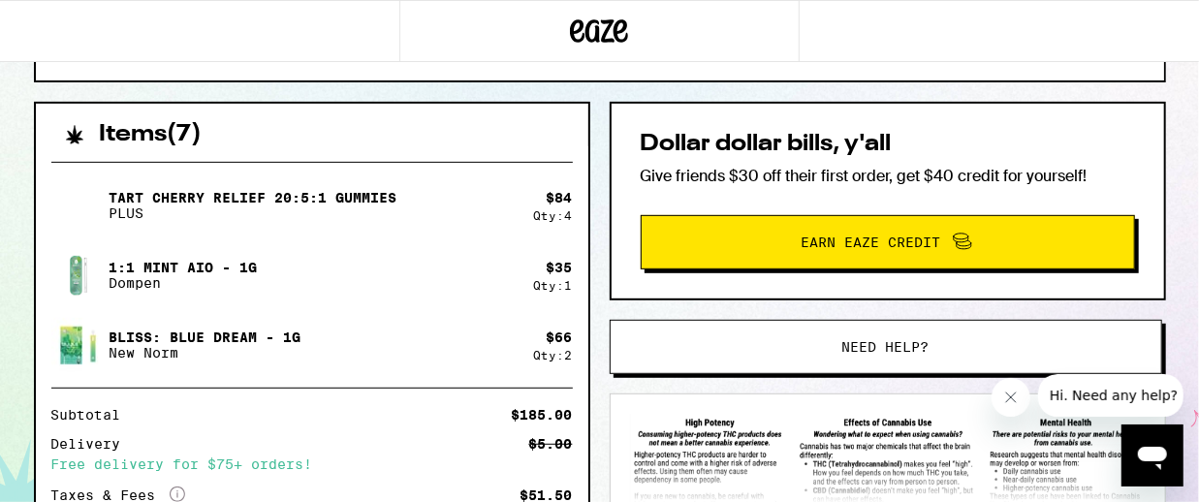
scroll to position [339, 0]
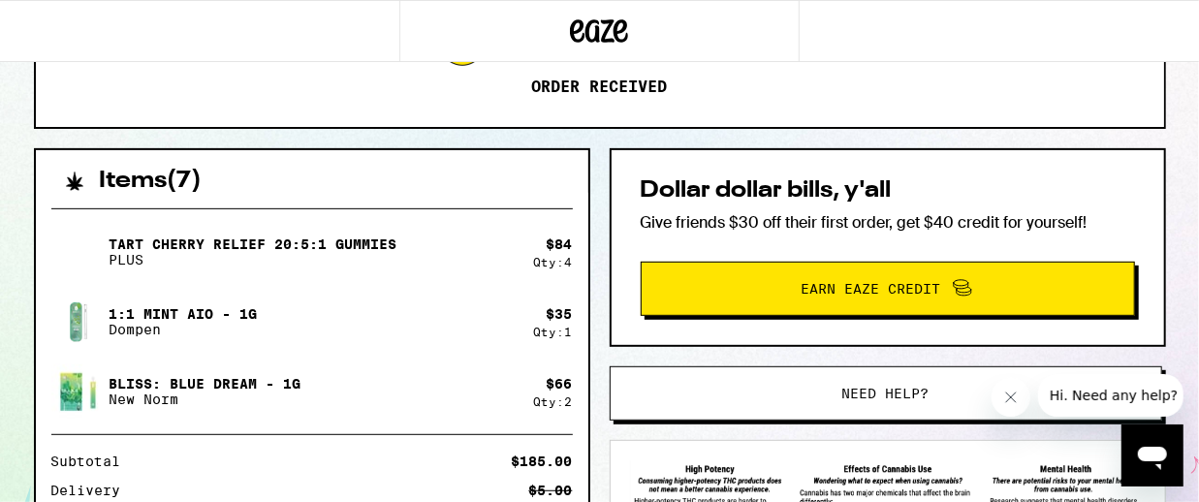
click at [834, 382] on button "Need help?" at bounding box center [886, 393] width 553 height 54
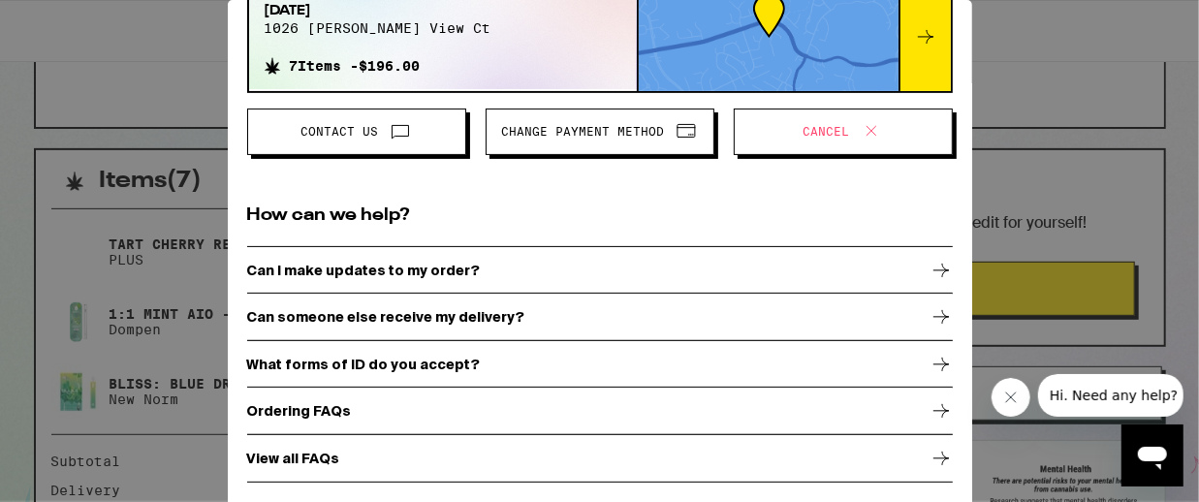
scroll to position [165, 0]
click at [894, 265] on div "Can I make updates to my order?" at bounding box center [600, 270] width 706 height 48
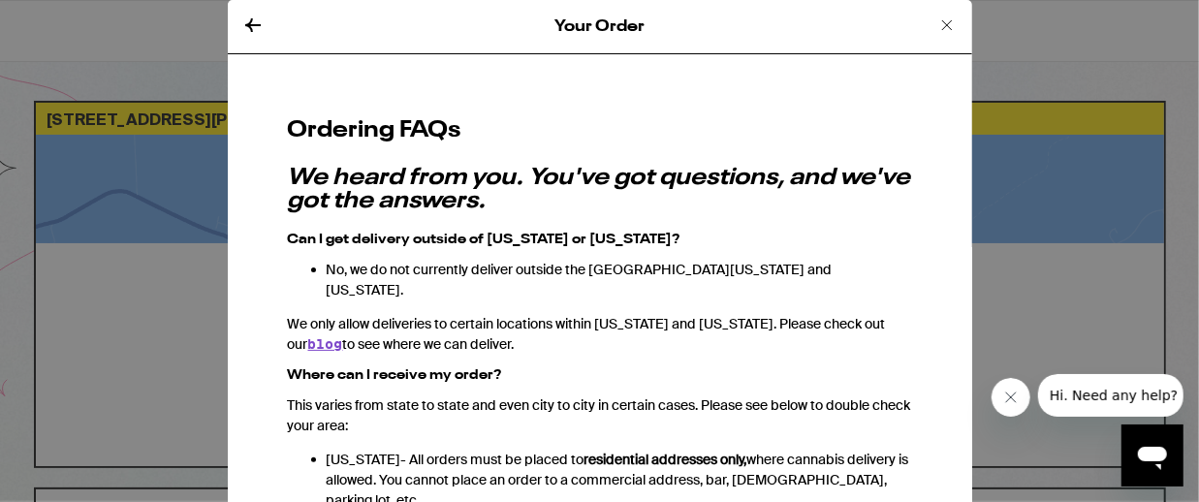
click at [937, 16] on icon at bounding box center [947, 25] width 23 height 23
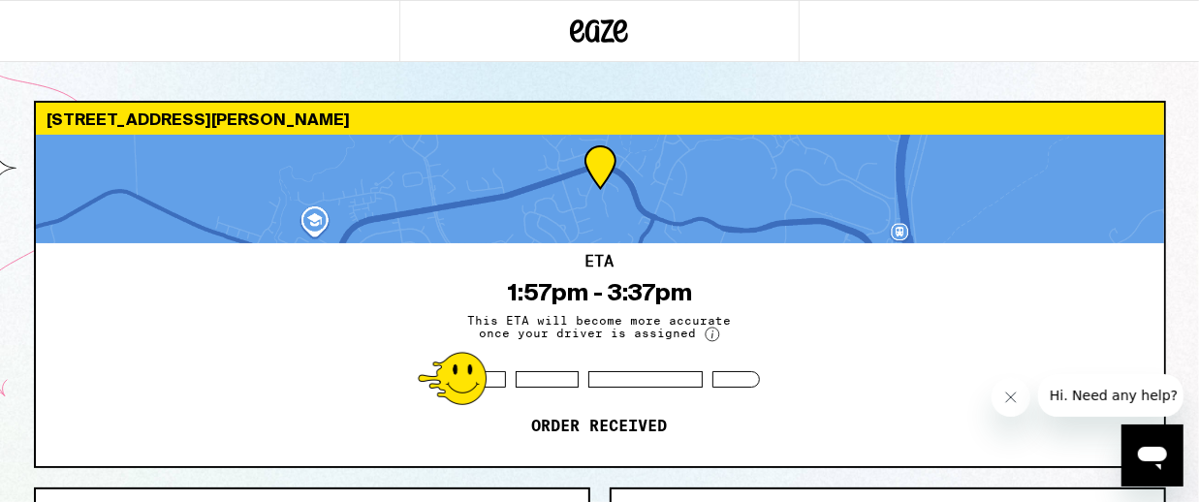
click at [1105, 397] on span "Hi. Need any help?" at bounding box center [1113, 395] width 128 height 16
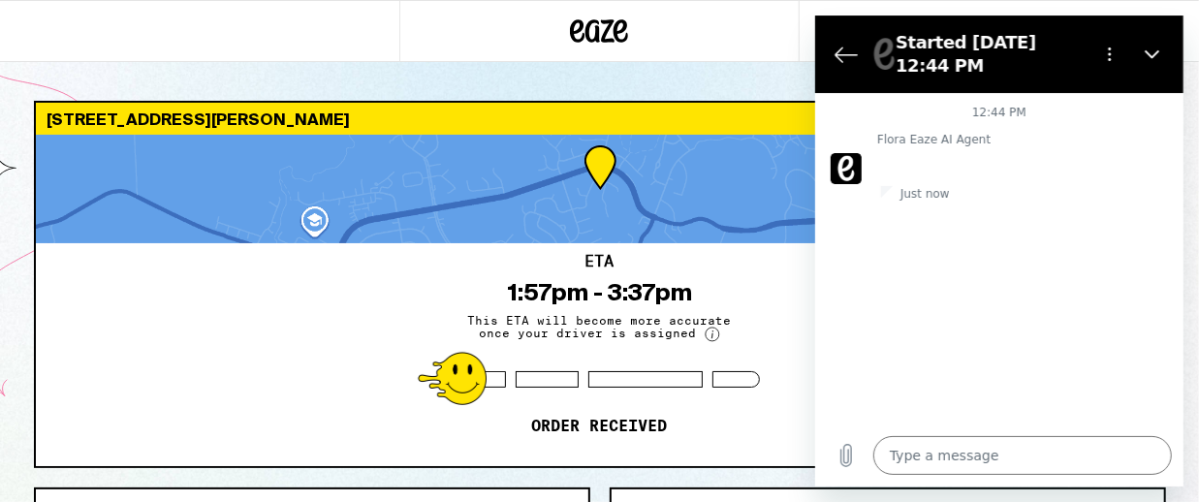
type textarea "x"
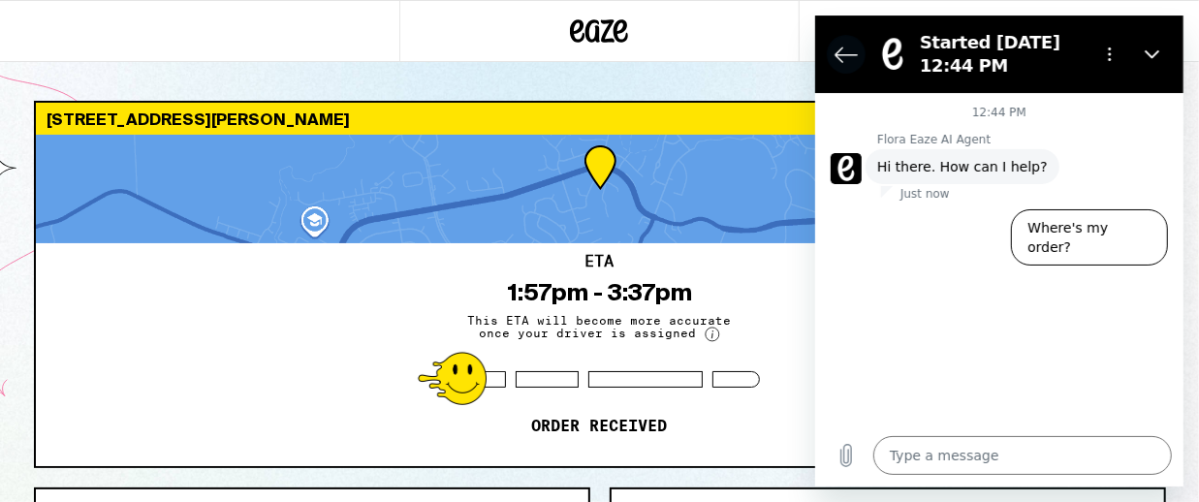
click at [838, 50] on icon "Back to the conversation list" at bounding box center [845, 54] width 23 height 23
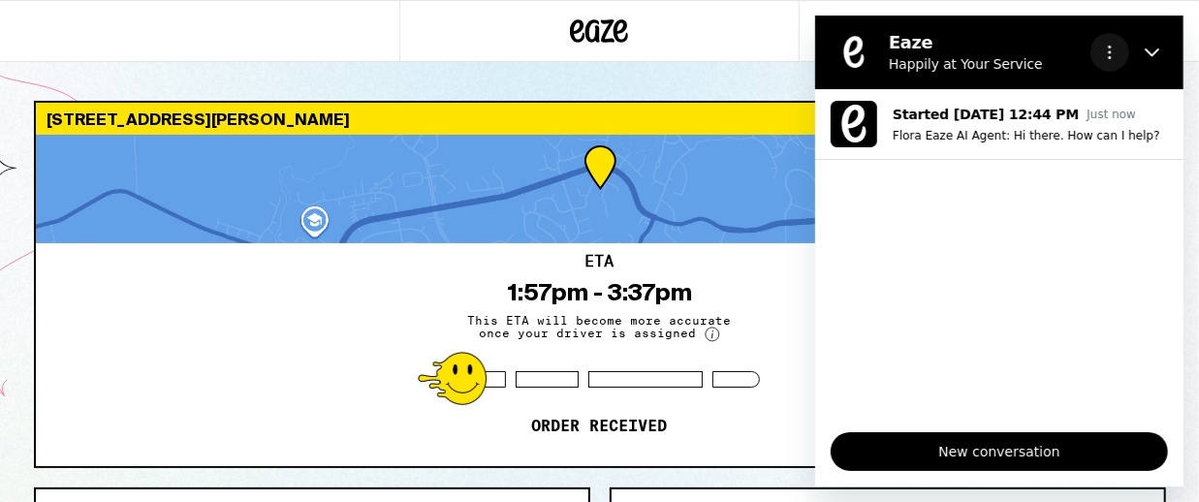
click at [1101, 51] on button "Options menu" at bounding box center [1109, 52] width 39 height 39
